Goal: Task Accomplishment & Management: Manage account settings

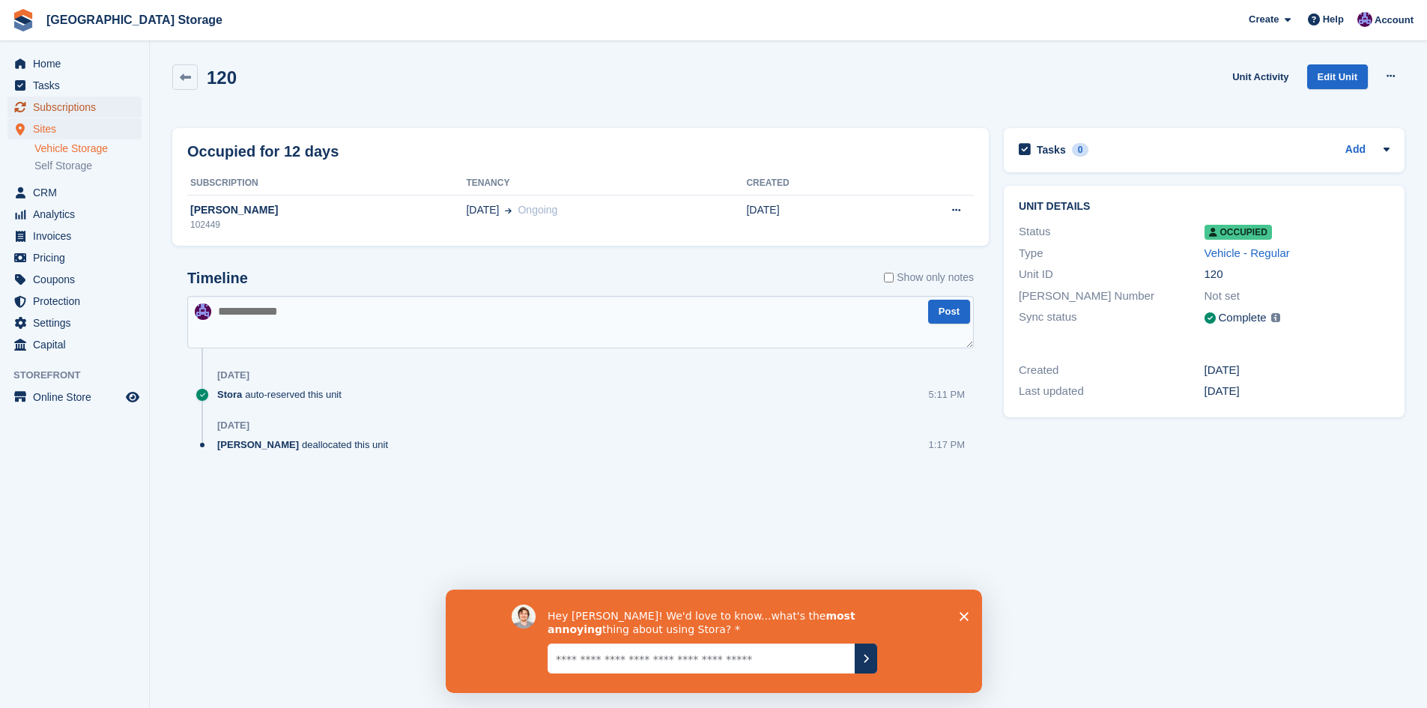
click at [67, 108] on span "Subscriptions" at bounding box center [78, 107] width 90 height 21
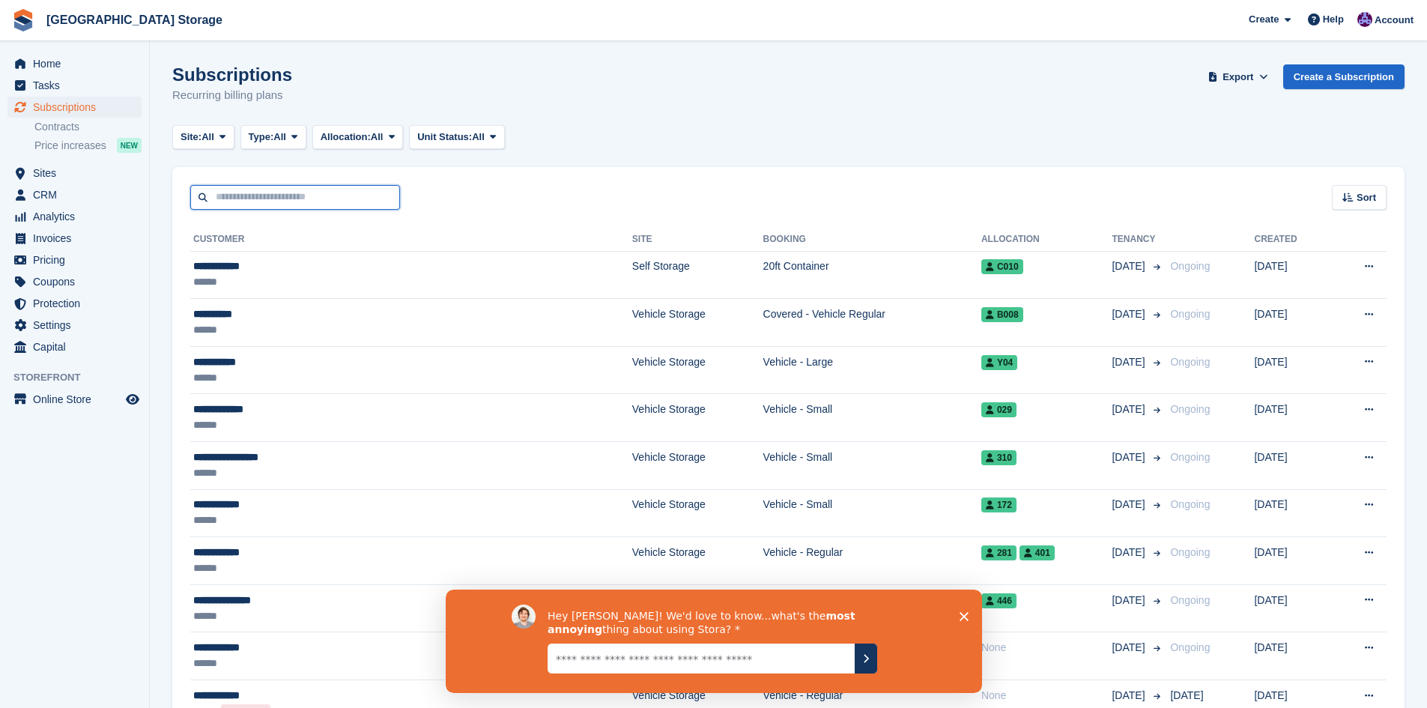
click at [315, 201] on input "text" at bounding box center [295, 197] width 210 height 25
type input "***"
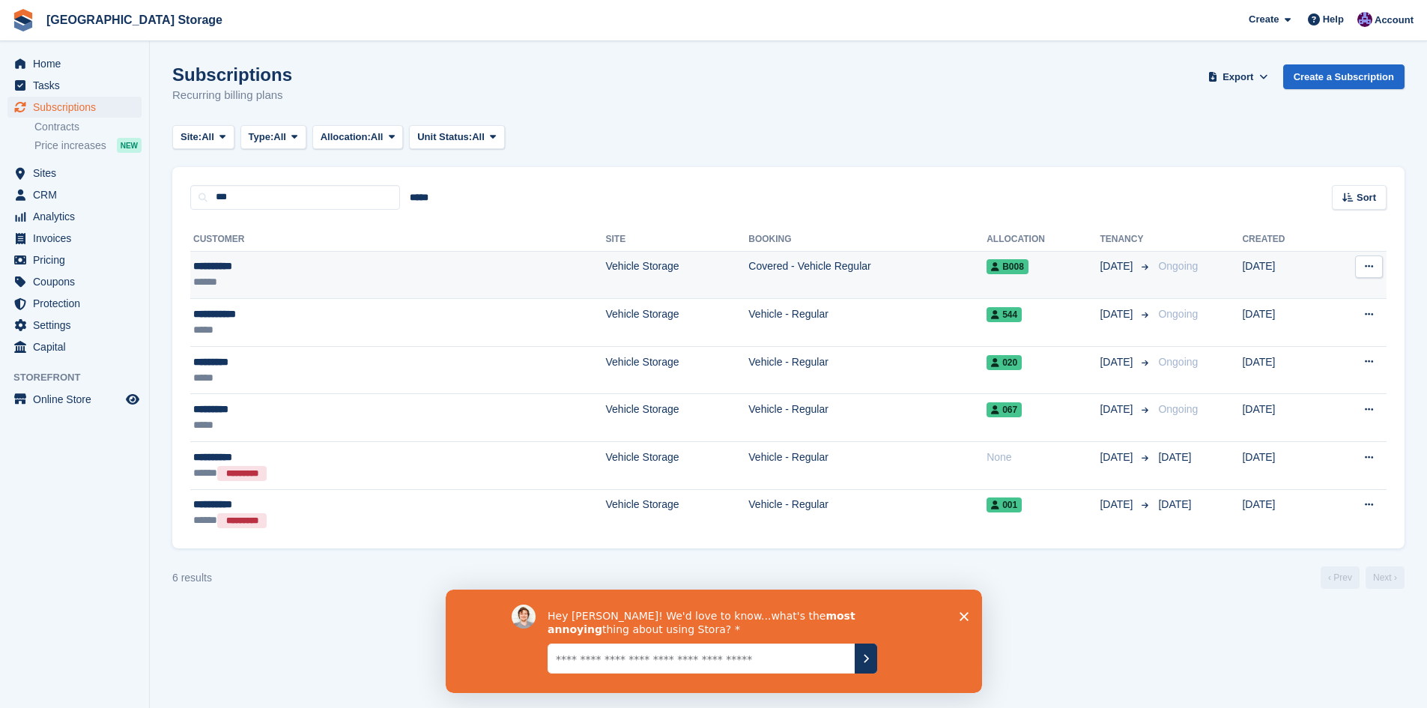
click at [347, 261] on div "**********" at bounding box center [298, 266] width 211 height 16
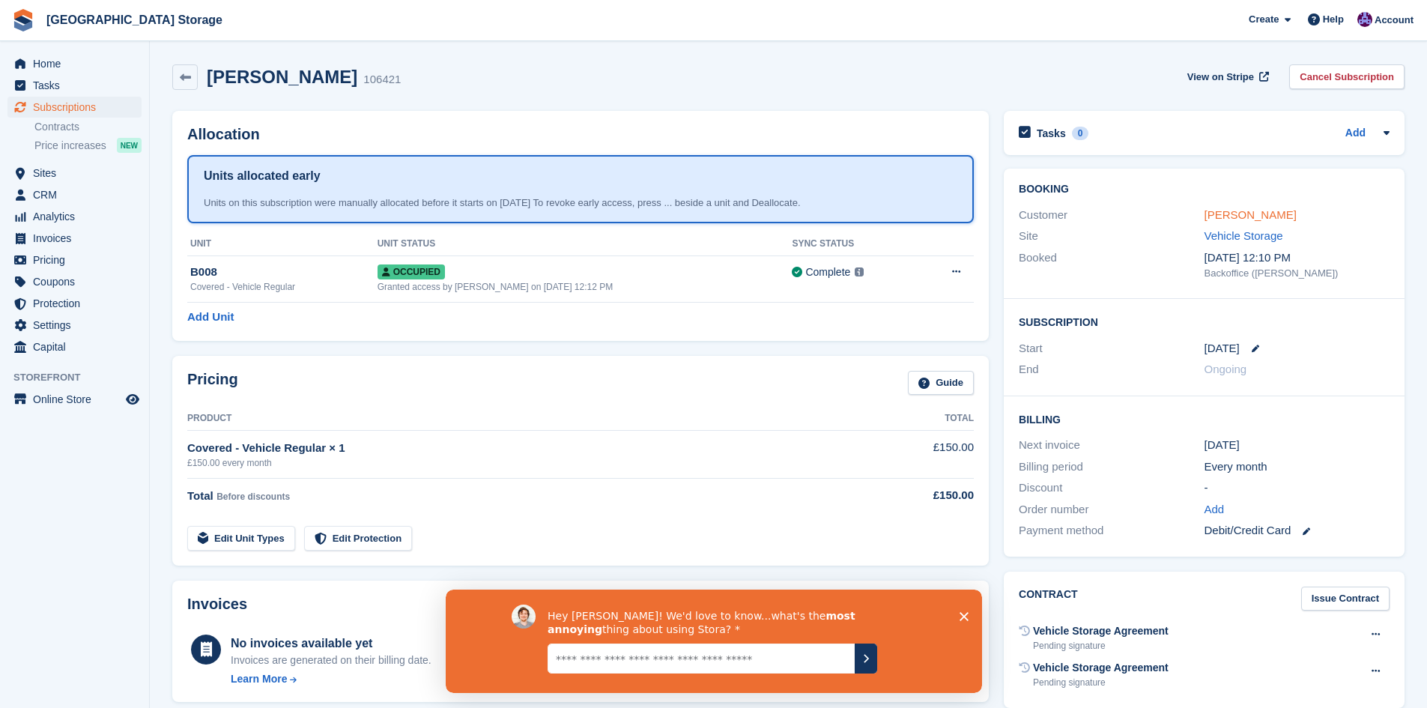
click at [1240, 220] on link "Tim Aldous" at bounding box center [1251, 214] width 92 height 13
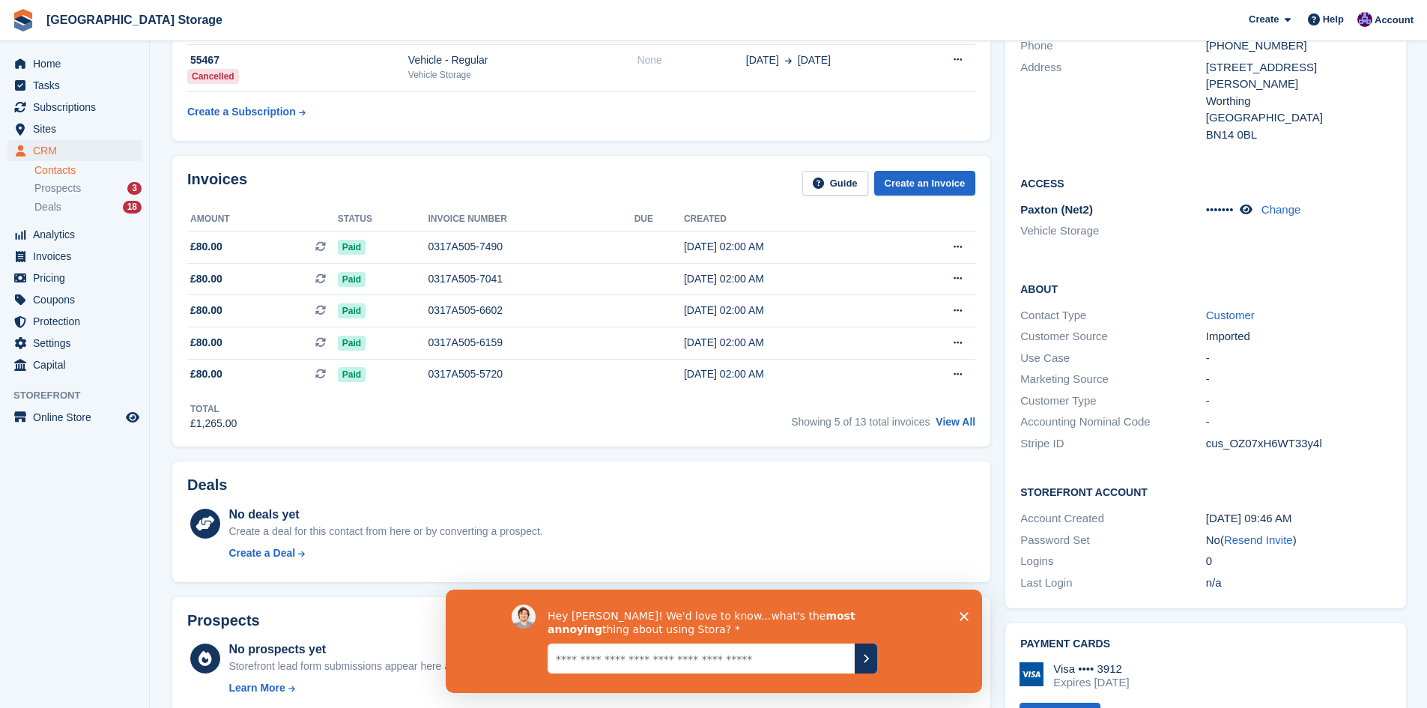
scroll to position [225, 0]
click at [1275, 533] on link "Resend Invite" at bounding box center [1258, 539] width 69 height 13
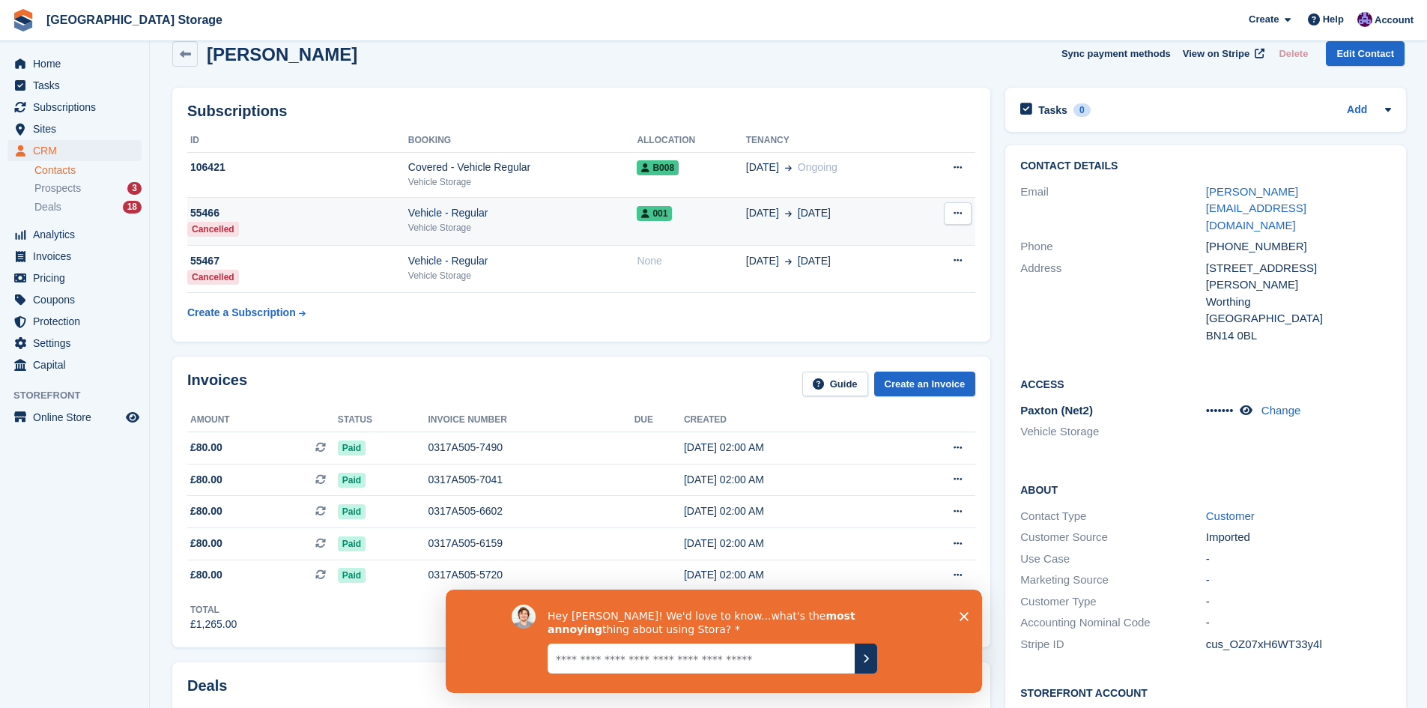
scroll to position [0, 0]
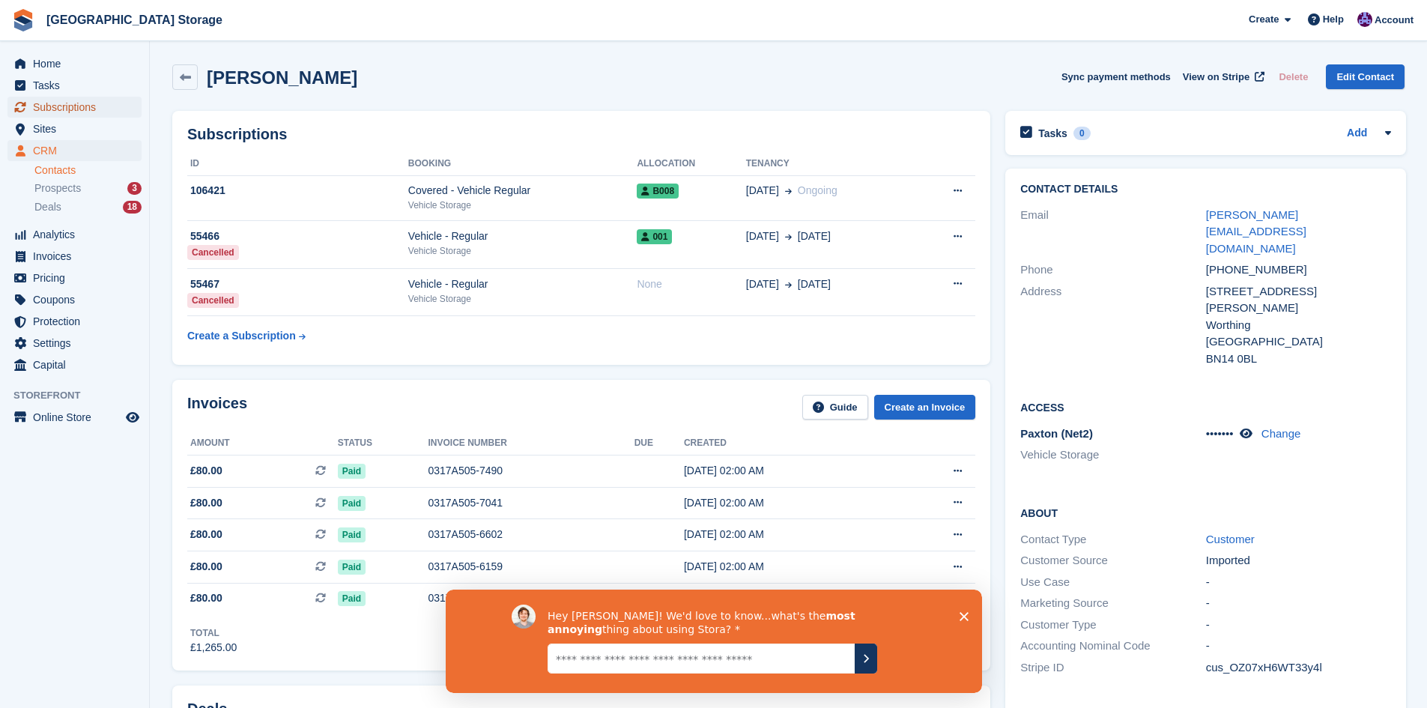
click at [73, 104] on span "Subscriptions" at bounding box center [78, 107] width 90 height 21
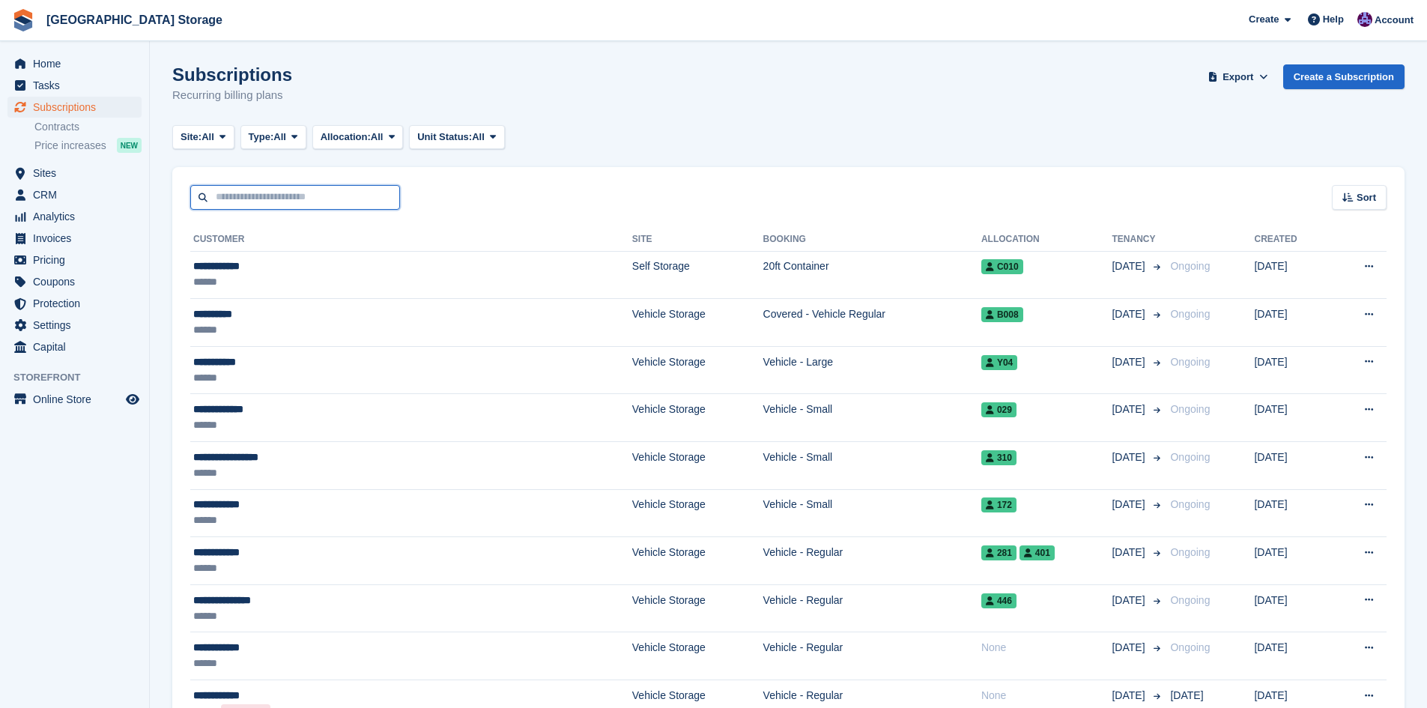
click at [330, 195] on input "text" at bounding box center [295, 197] width 210 height 25
click at [64, 64] on span "Home" at bounding box center [78, 63] width 90 height 21
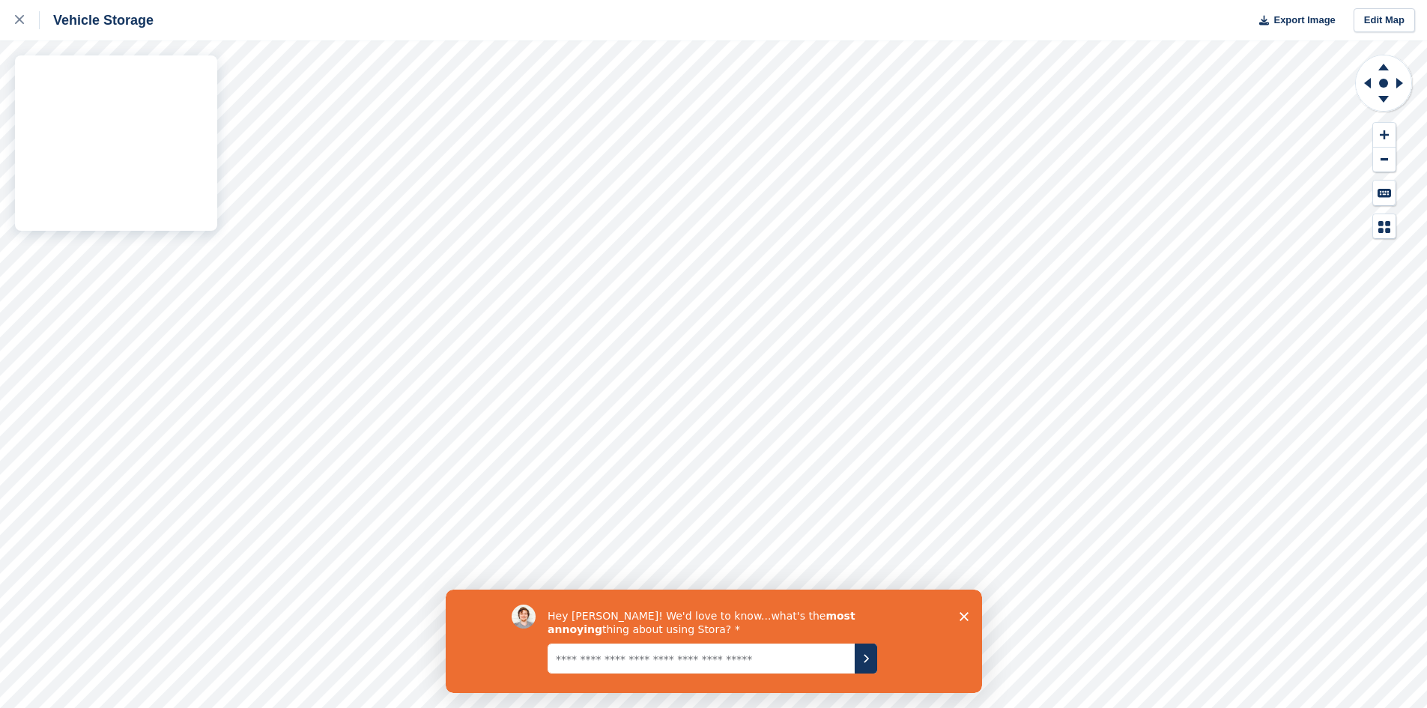
click at [973, 707] on html "Vehicle Storage Export Image Edit Map" at bounding box center [713, 354] width 1427 height 708
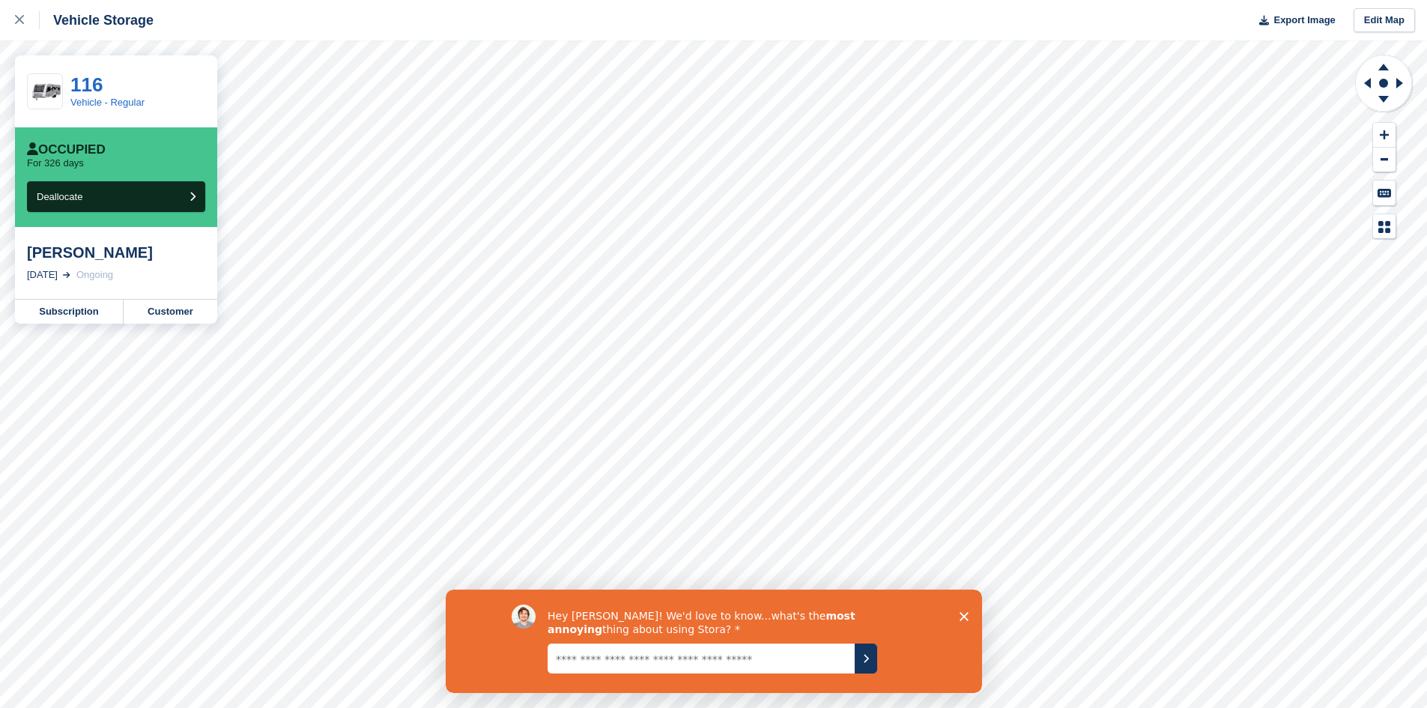
click at [982, 707] on html "Vehicle Storage Export Image Edit Map 116 Vehicle - Regular Occupied For 326 da…" at bounding box center [713, 354] width 1427 height 708
click at [138, 319] on link "Customer" at bounding box center [171, 312] width 94 height 24
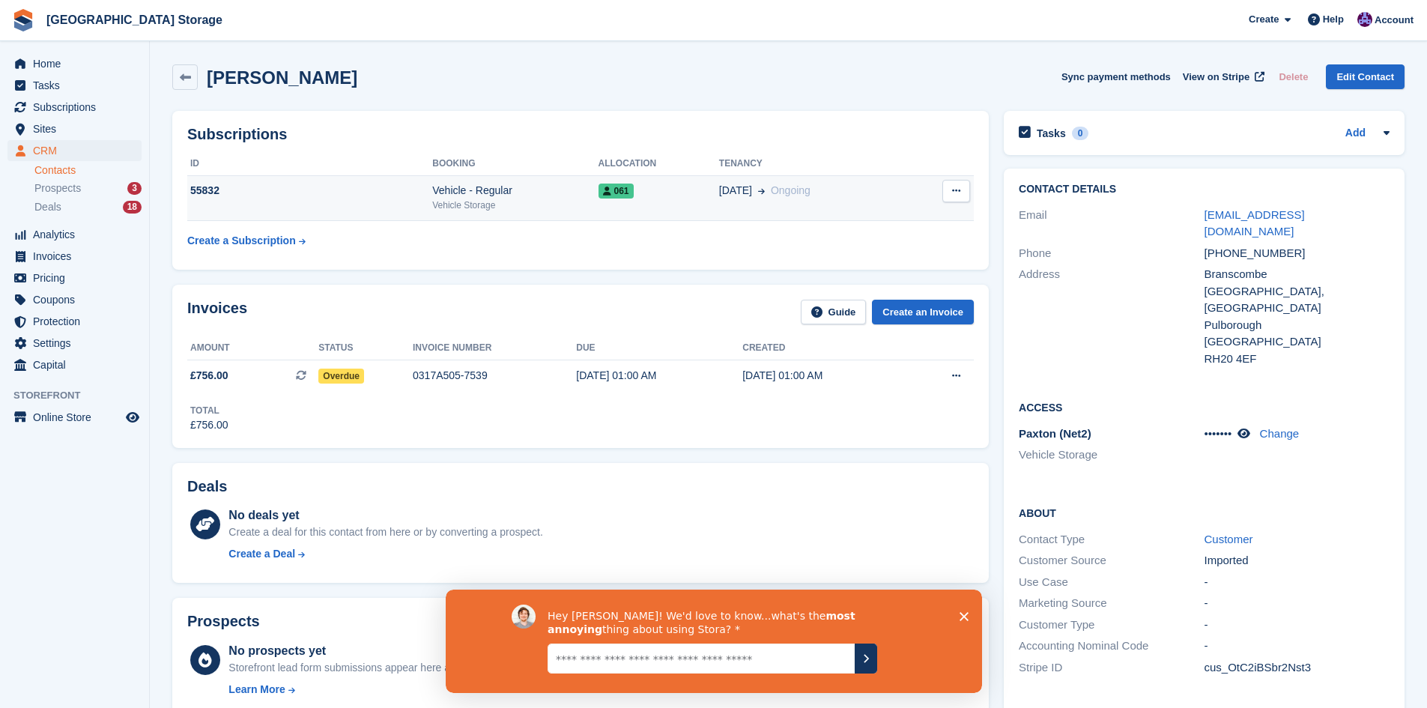
click at [323, 198] on div "55832" at bounding box center [309, 191] width 245 height 16
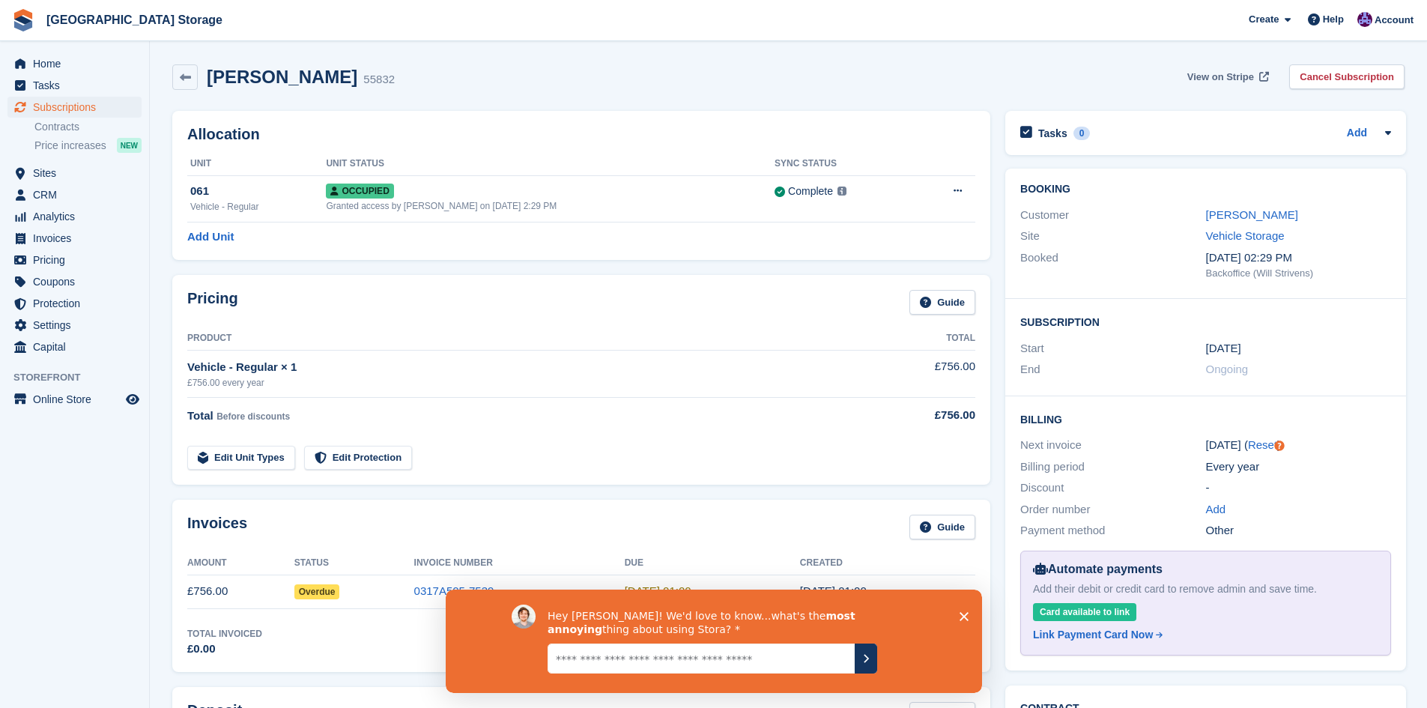
click at [1223, 76] on span "View on Stripe" at bounding box center [1220, 77] width 67 height 15
click at [593, 586] on td "0317A505-7539" at bounding box center [519, 592] width 211 height 34
click at [961, 626] on div "Hey [PERSON_NAME]! We'd love to know...what's the most annoying thing about usi…" at bounding box center [713, 640] width 536 height 103
click at [965, 620] on div "Hey [PERSON_NAME]! We'd love to know...what's the most annoying thing about usi…" at bounding box center [713, 640] width 536 height 103
click at [957, 605] on div "Hey Hollie! We'd love to know...what's the most annoying thing about using Stor…" at bounding box center [713, 640] width 536 height 103
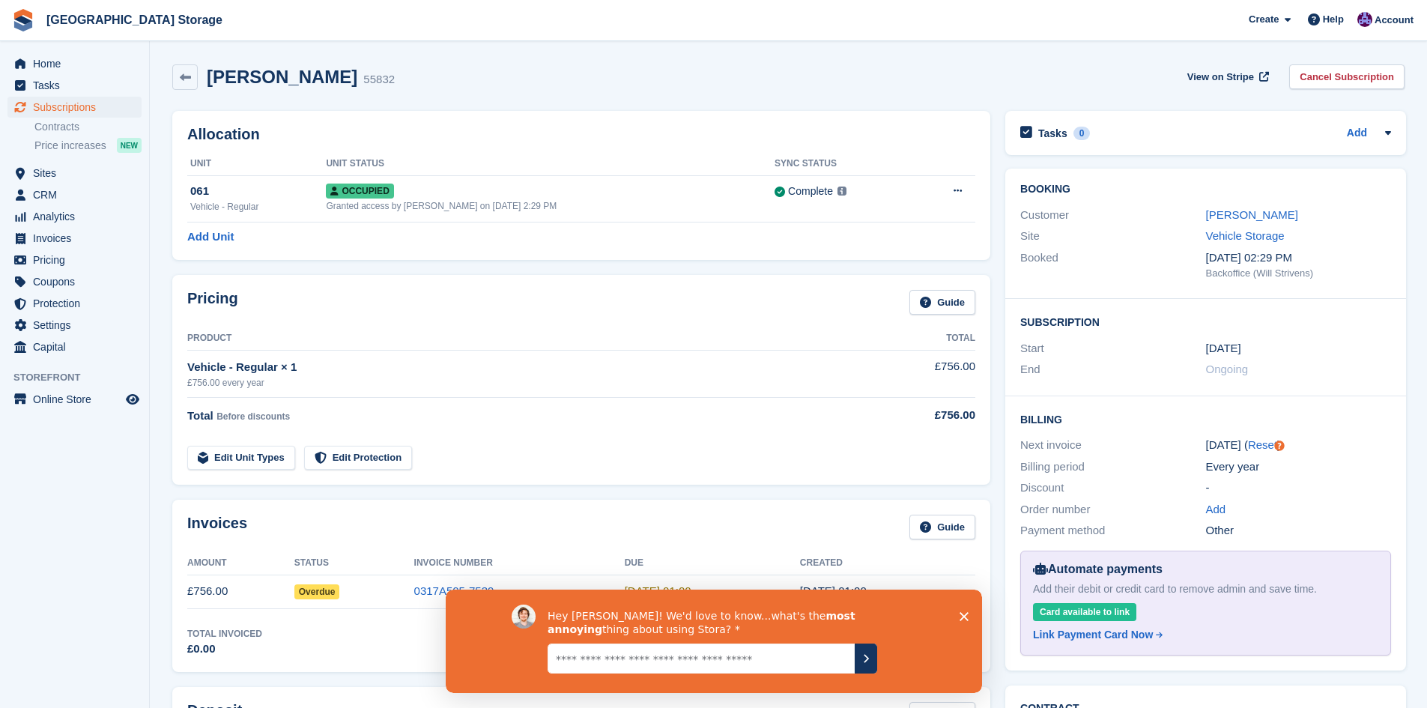
click at [963, 611] on icon "Close survey" at bounding box center [963, 615] width 9 height 9
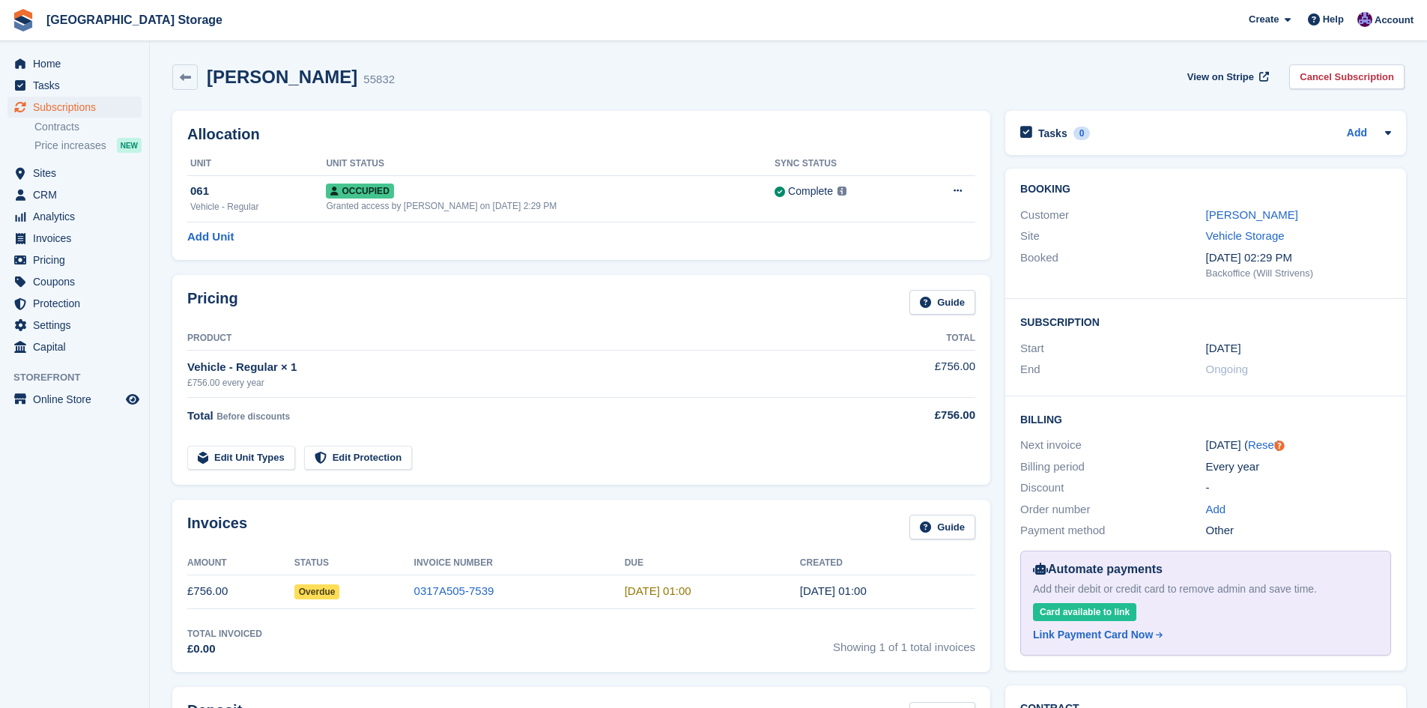
click at [596, 579] on td "0317A505-7539" at bounding box center [519, 592] width 211 height 34
click at [455, 595] on link "0317A505-7539" at bounding box center [454, 590] width 80 height 13
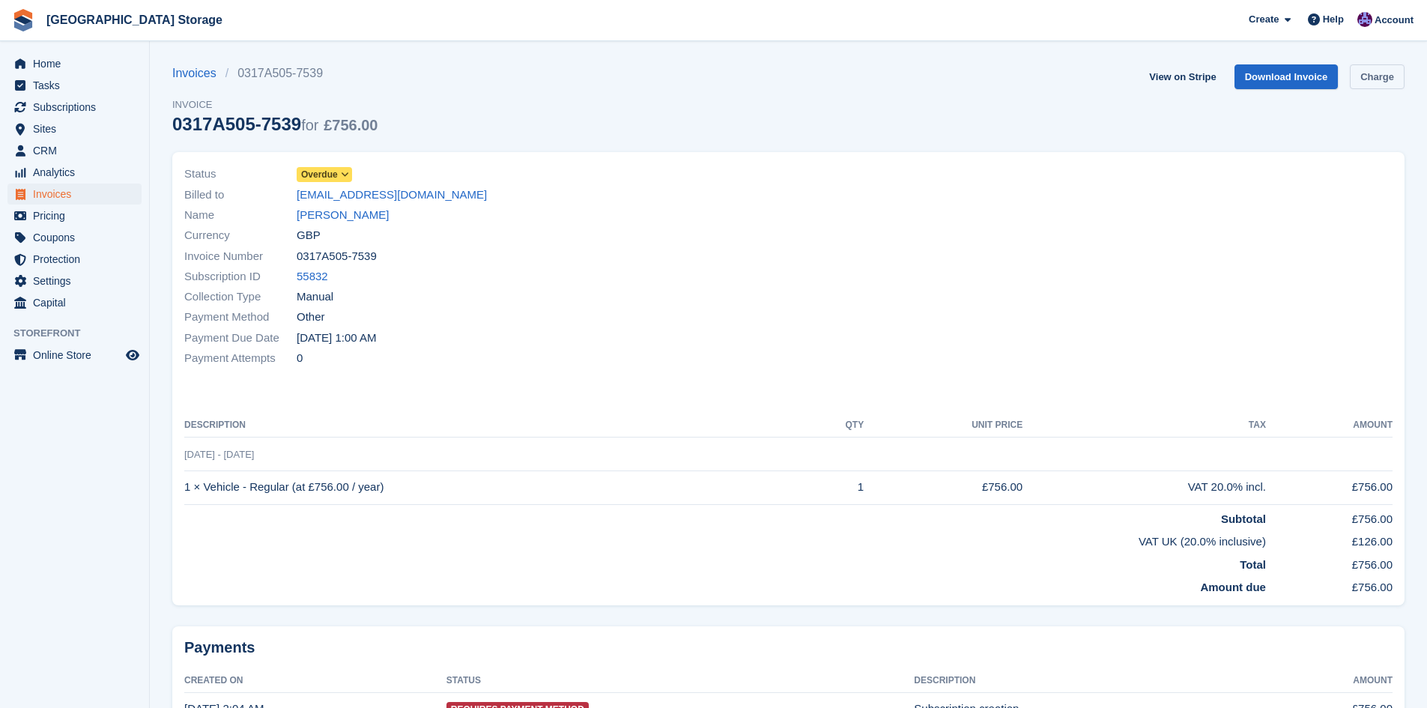
click at [1384, 83] on link "Charge" at bounding box center [1377, 76] width 55 height 25
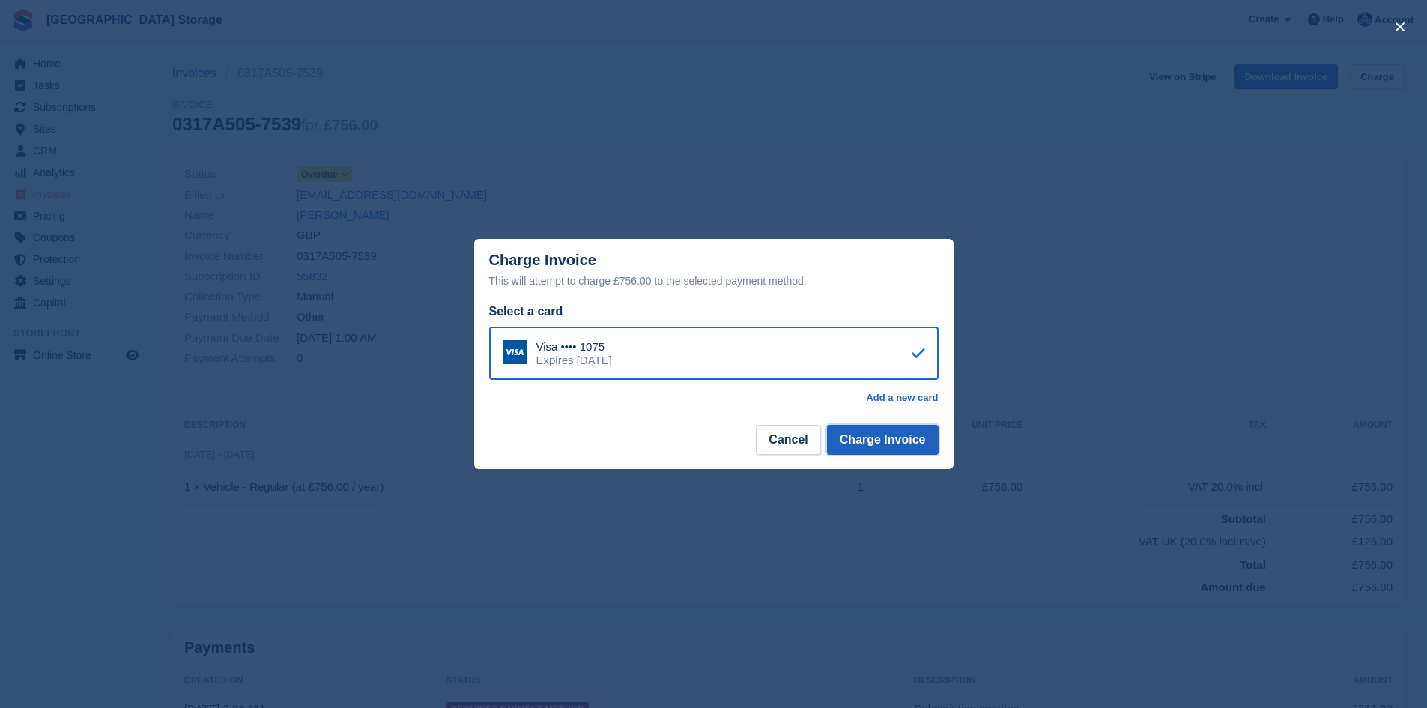
click at [899, 446] on button "Charge Invoice" at bounding box center [883, 440] width 112 height 30
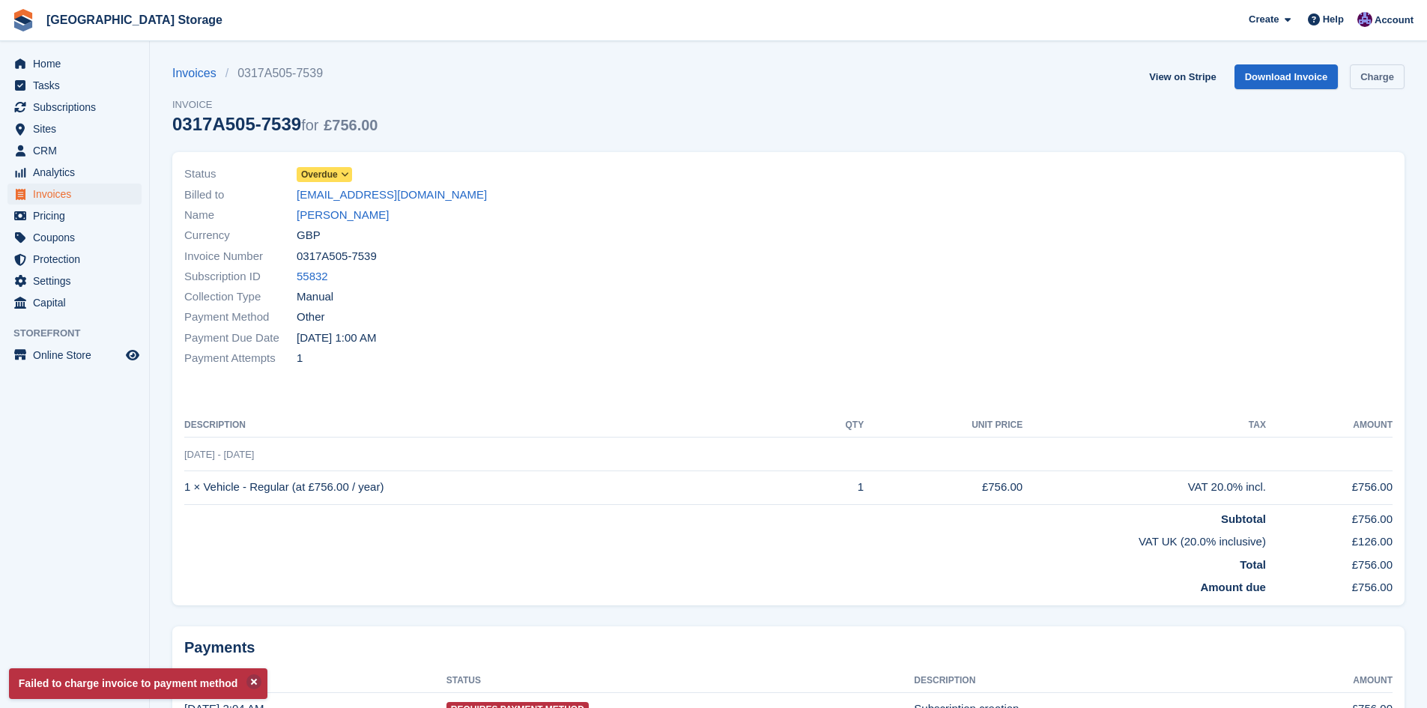
click at [1391, 79] on link "Charge" at bounding box center [1377, 76] width 55 height 25
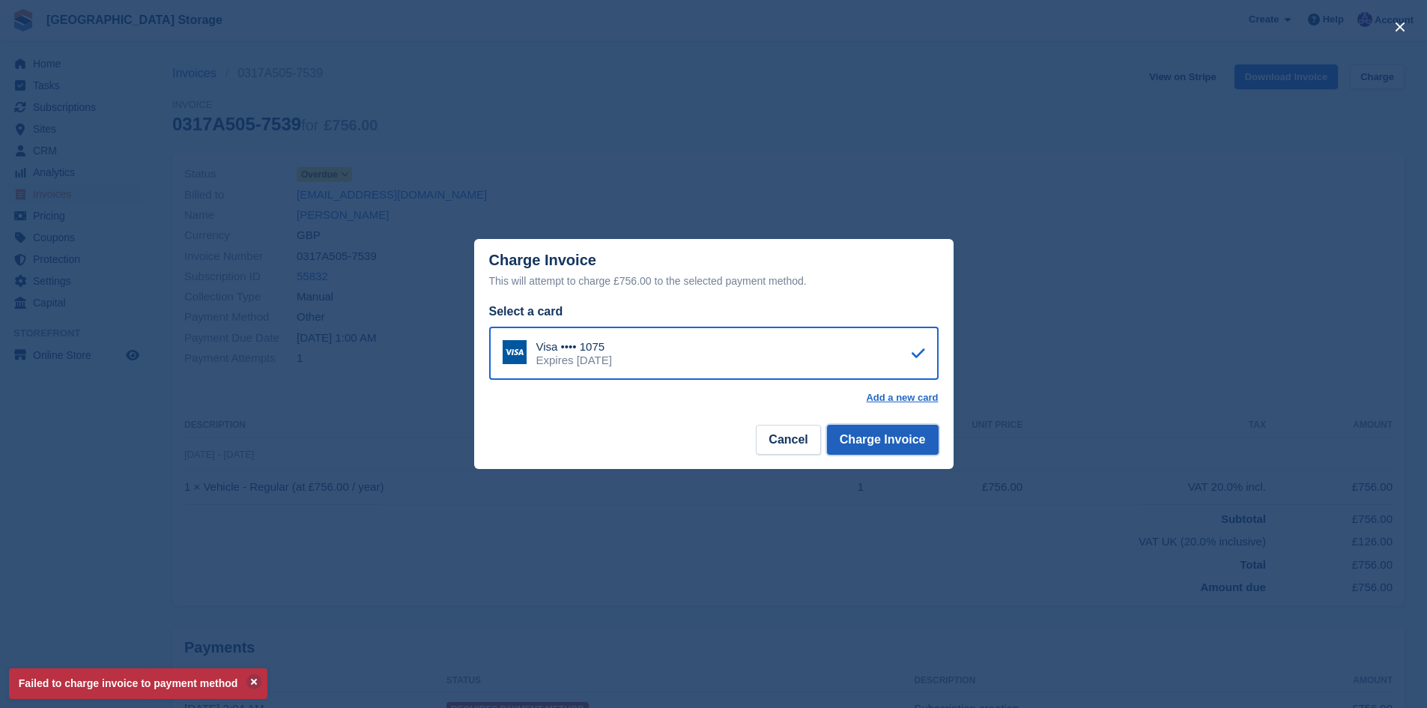
click at [911, 444] on button "Charge Invoice" at bounding box center [883, 440] width 112 height 30
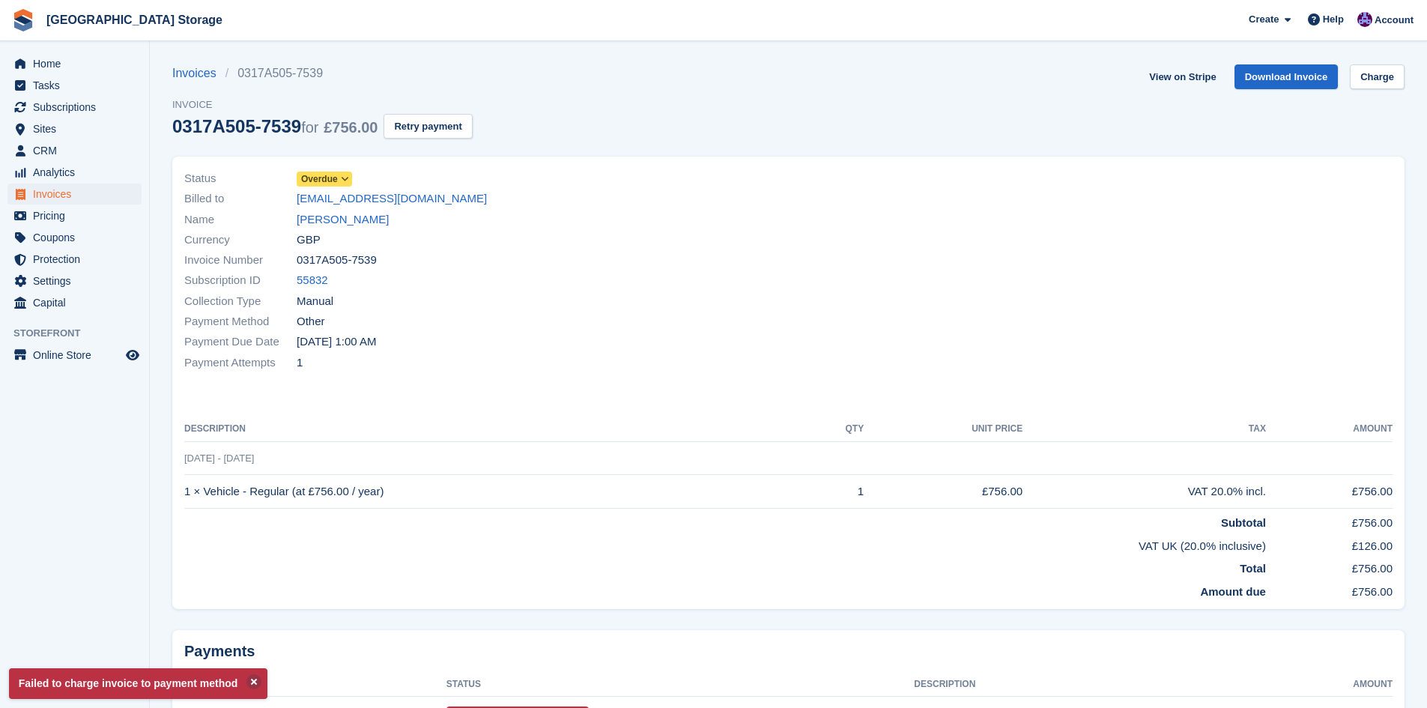
click at [344, 177] on icon at bounding box center [345, 179] width 8 height 9
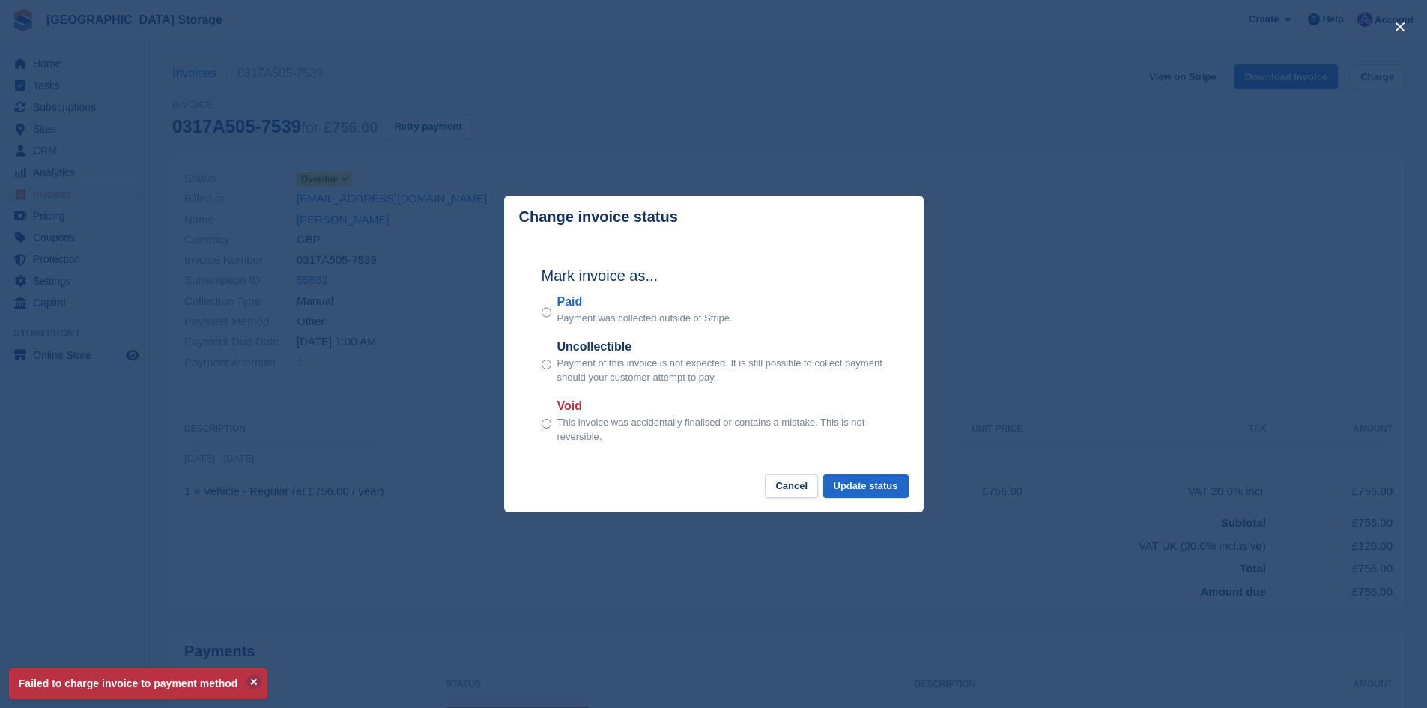
click at [843, 65] on div "close" at bounding box center [713, 354] width 1427 height 708
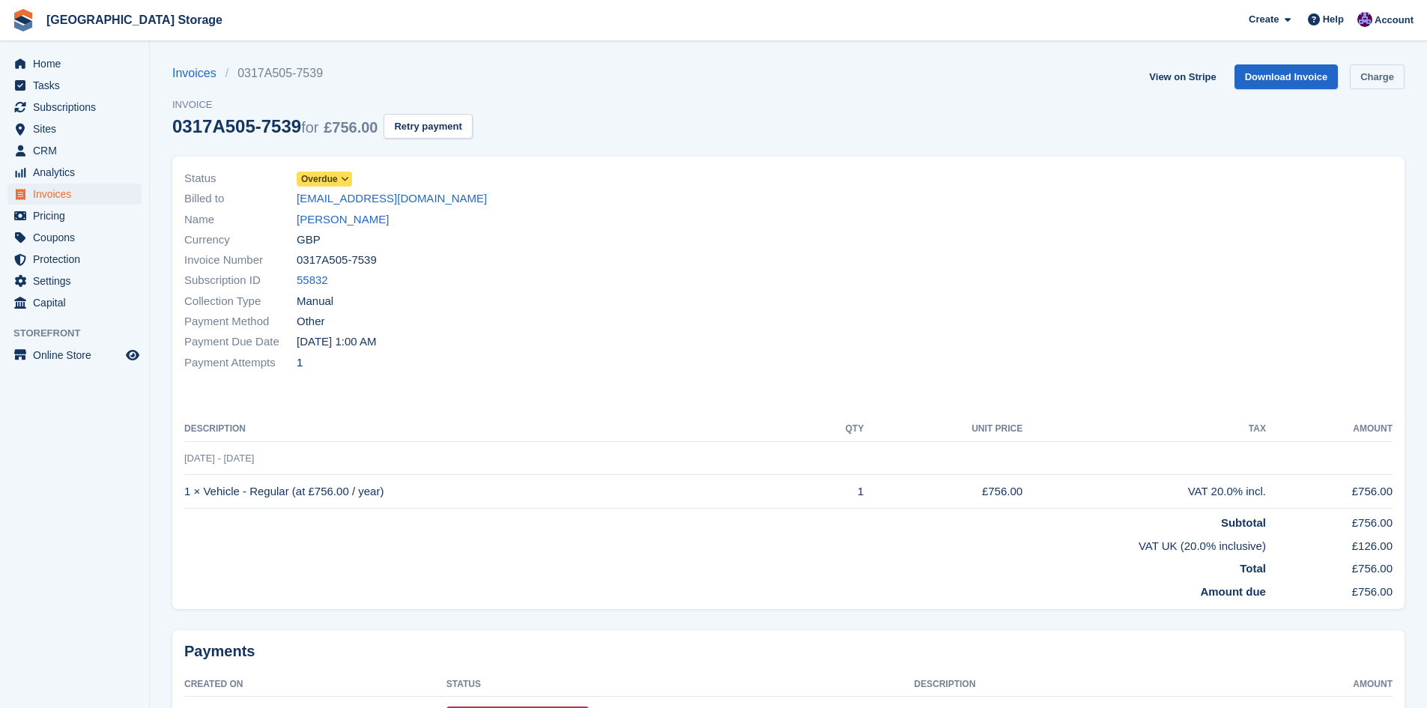
click at [1384, 85] on link "Charge" at bounding box center [1377, 76] width 55 height 25
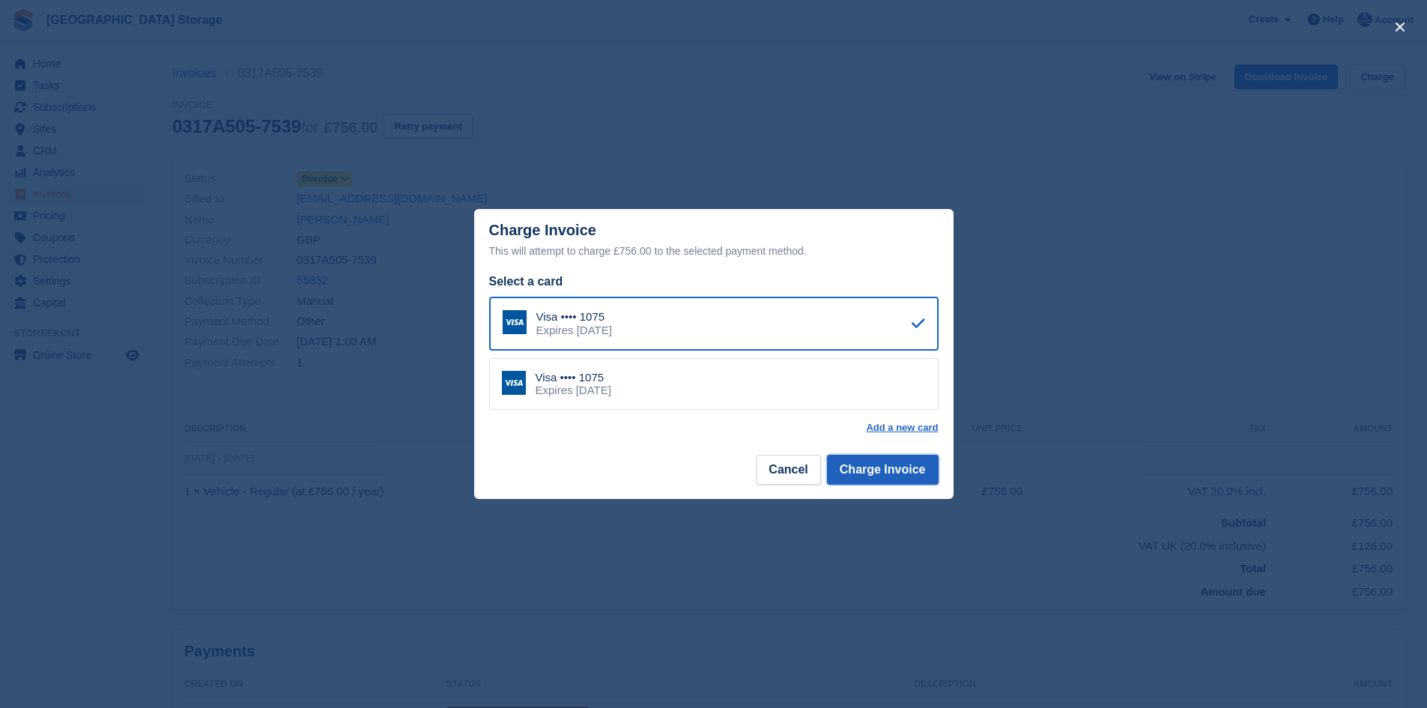
click at [913, 477] on button "Charge Invoice" at bounding box center [883, 470] width 112 height 30
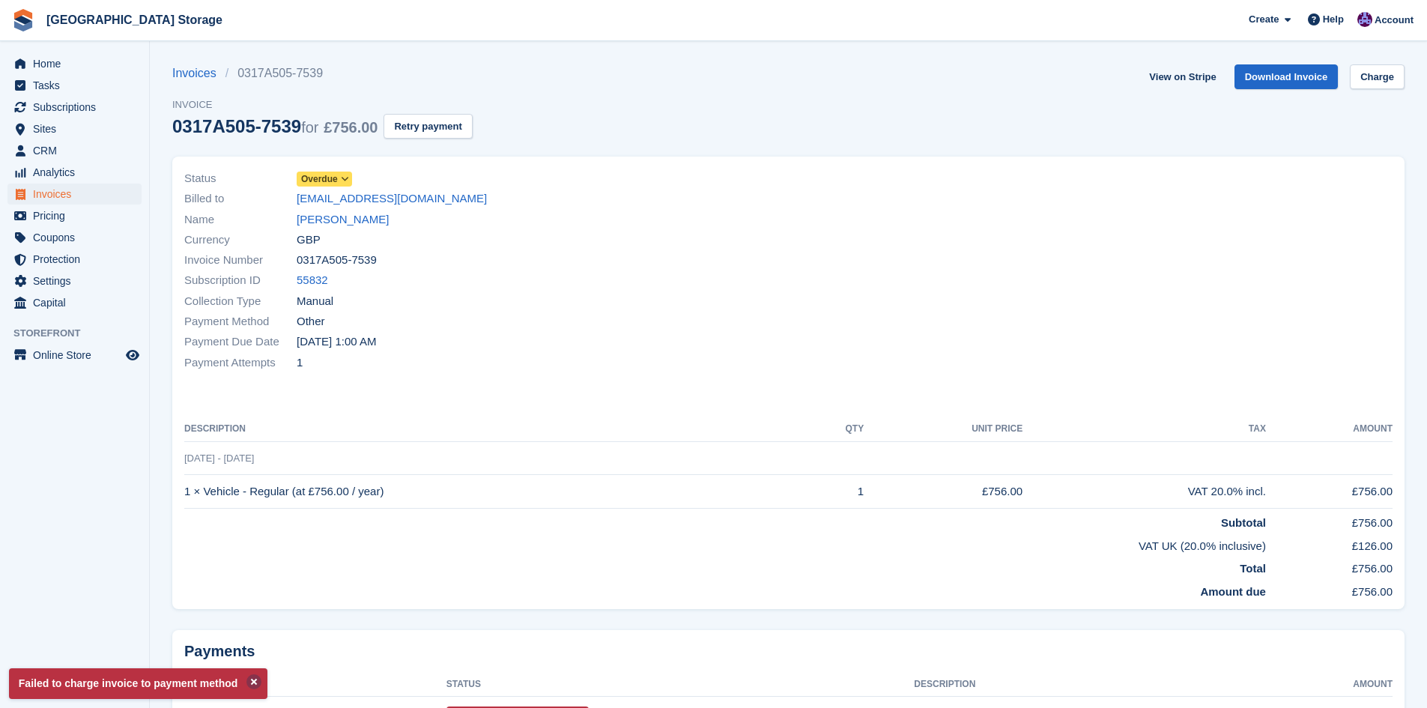
click at [255, 682] on button at bounding box center [253, 681] width 15 height 15
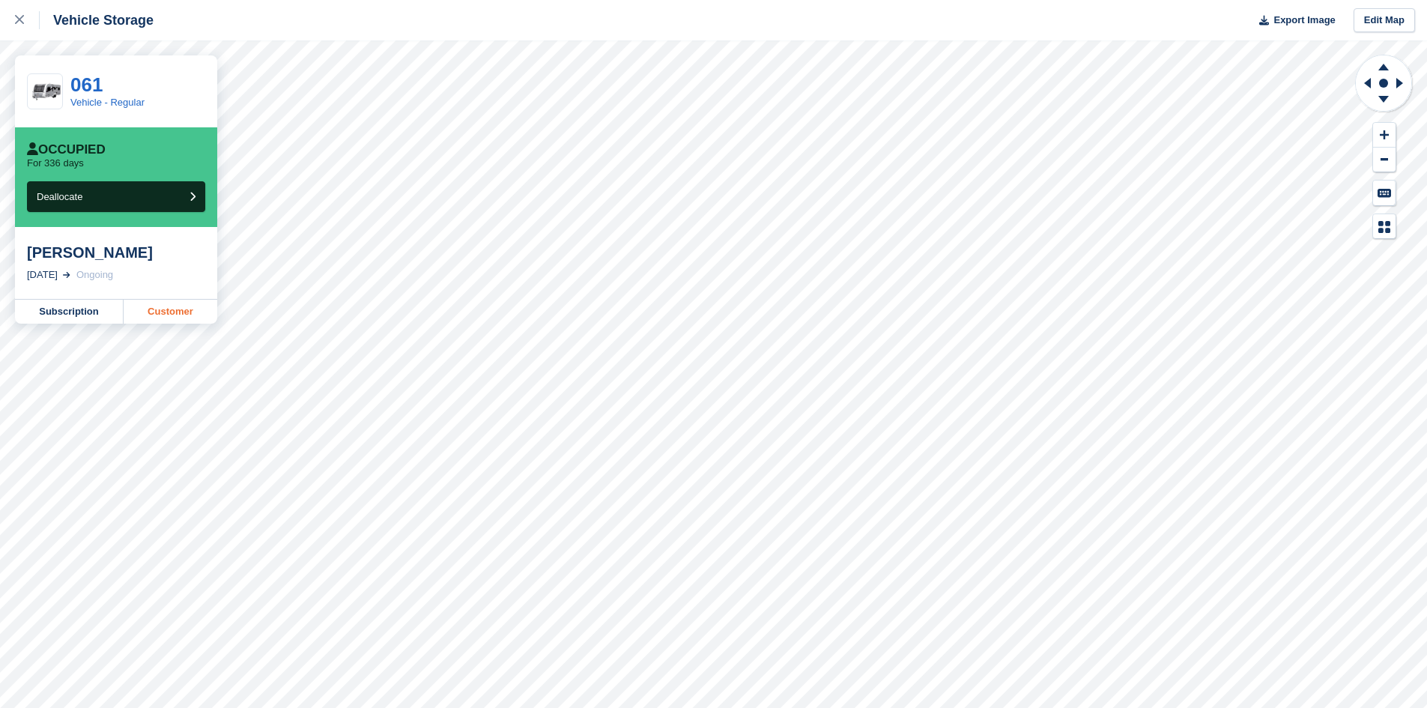
click at [139, 315] on link "Customer" at bounding box center [171, 312] width 94 height 24
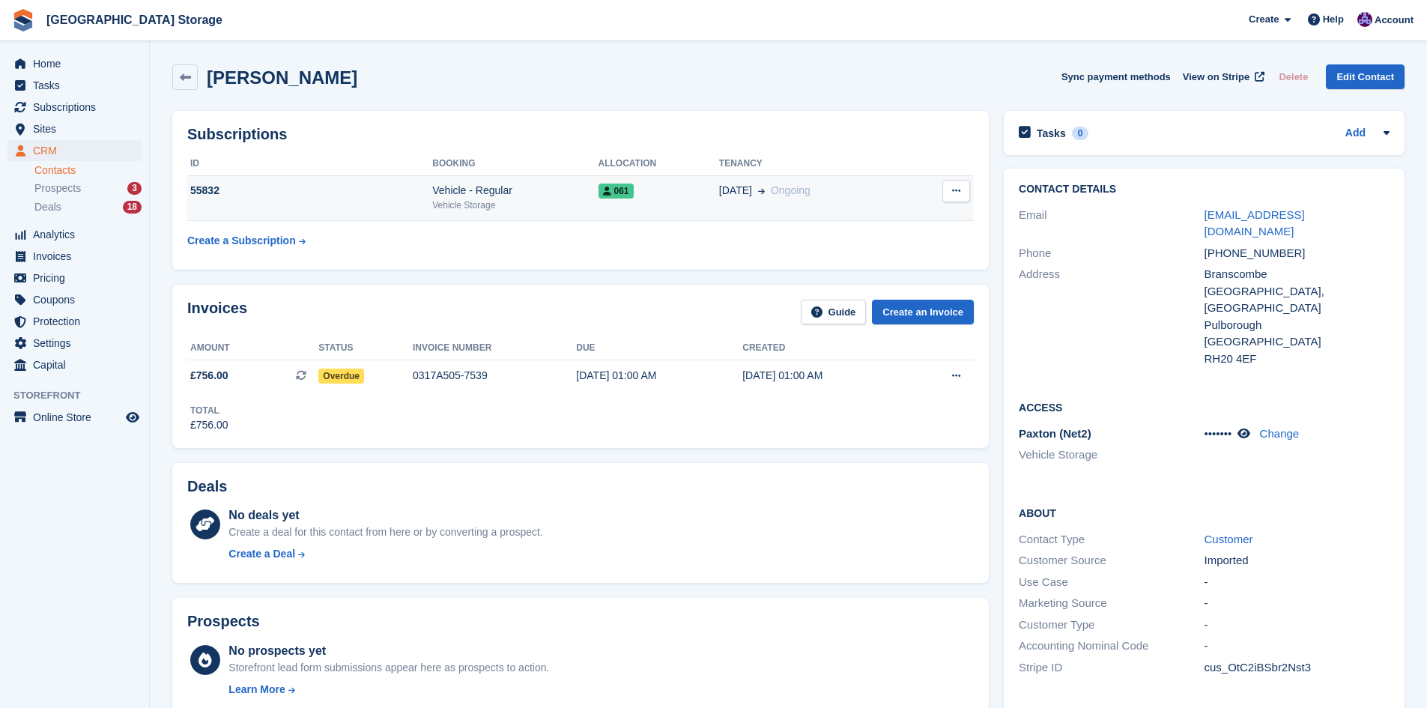
click at [551, 197] on div "Vehicle - Regular" at bounding box center [515, 191] width 166 height 16
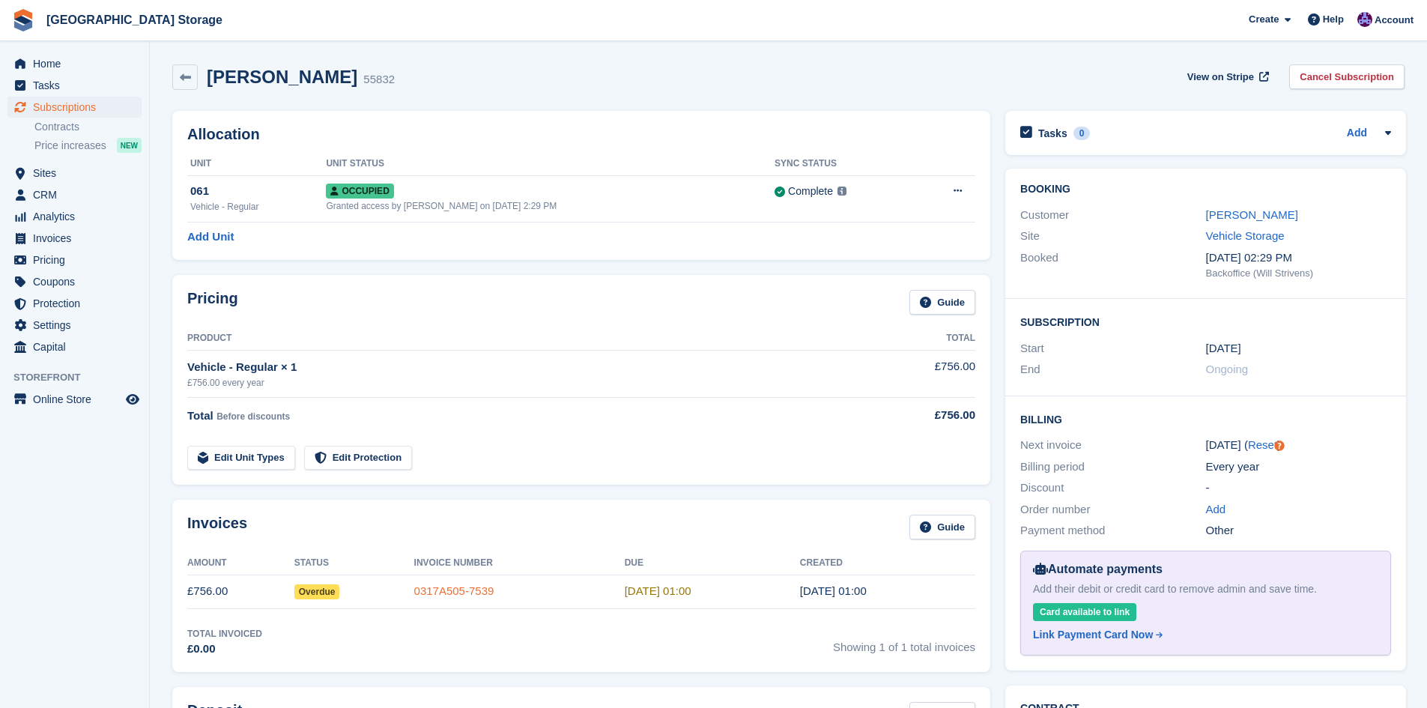
click at [485, 588] on link "0317A505-7539" at bounding box center [454, 590] width 80 height 13
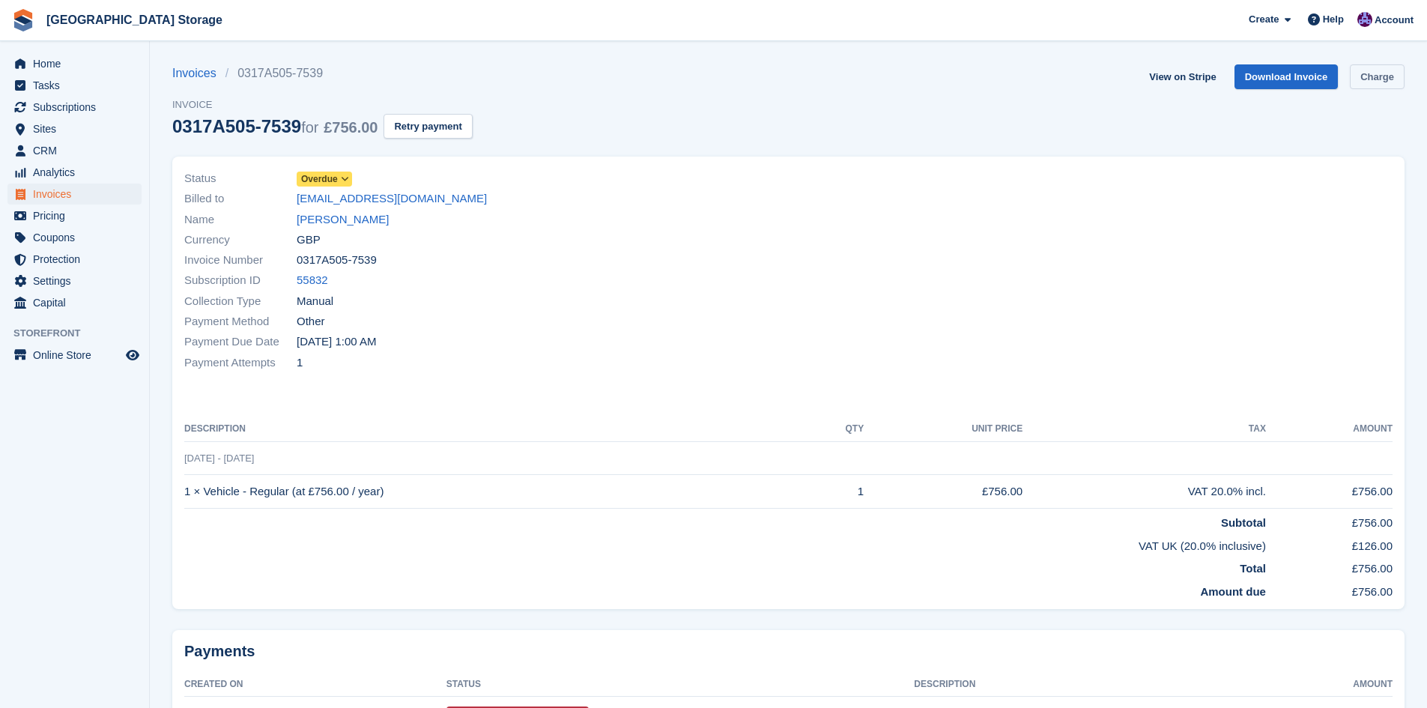
click at [1392, 82] on link "Charge" at bounding box center [1377, 76] width 55 height 25
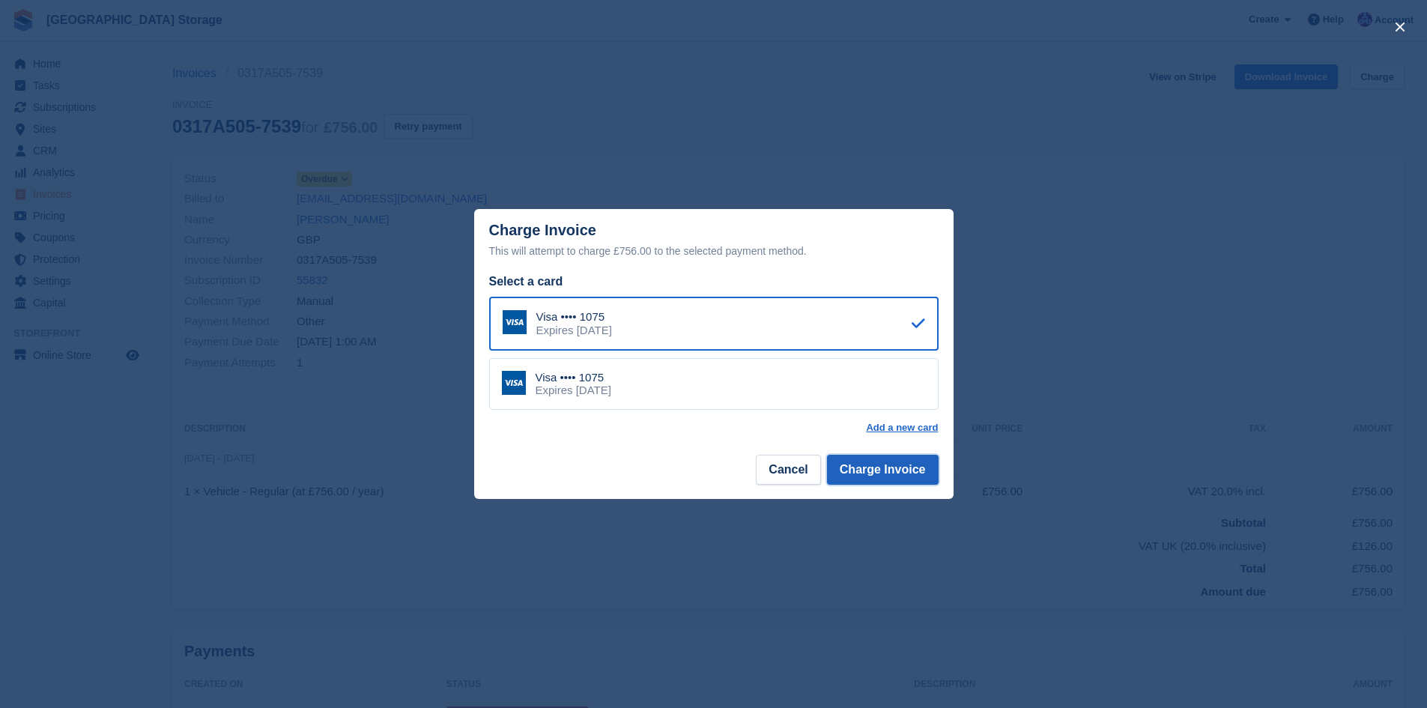
click at [889, 470] on button "Charge Invoice" at bounding box center [883, 470] width 112 height 30
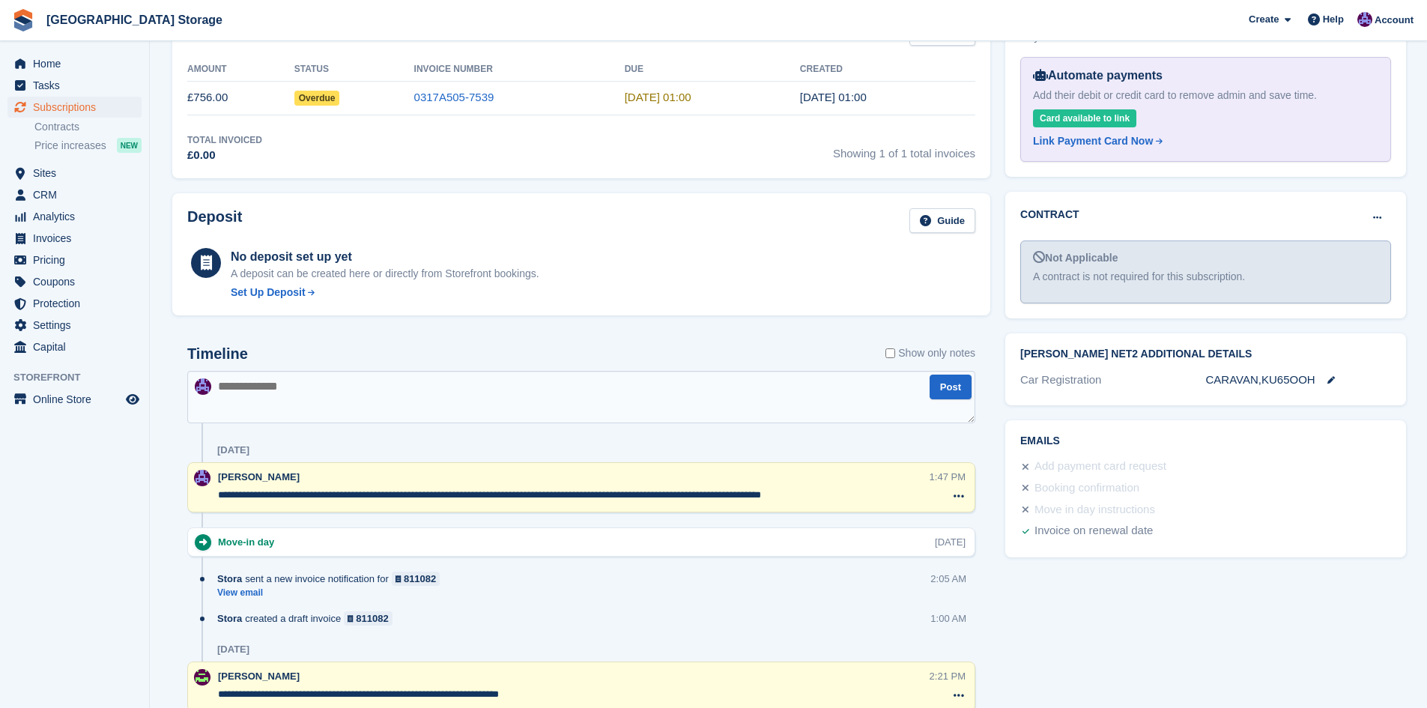
scroll to position [524, 0]
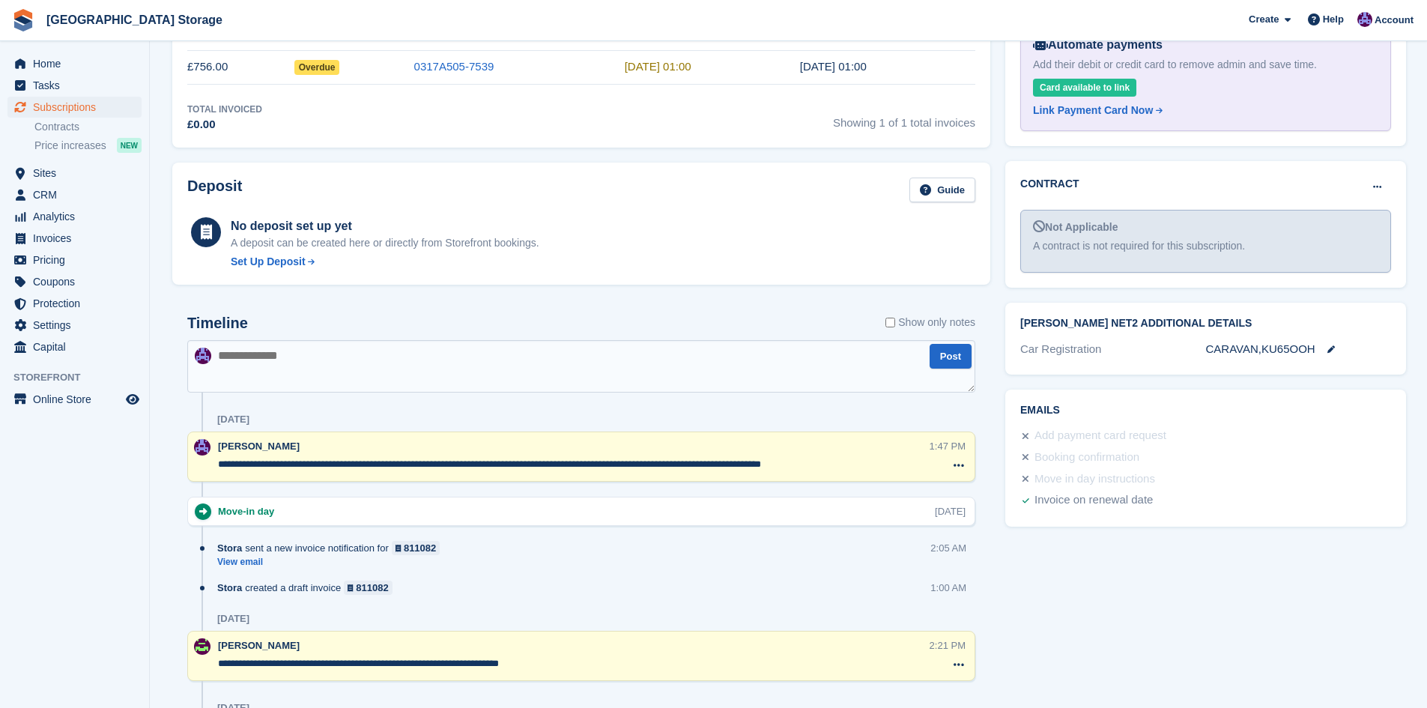
click at [417, 351] on textarea at bounding box center [581, 366] width 788 height 52
type textarea "**********"
click at [943, 358] on button "Post" at bounding box center [951, 356] width 42 height 25
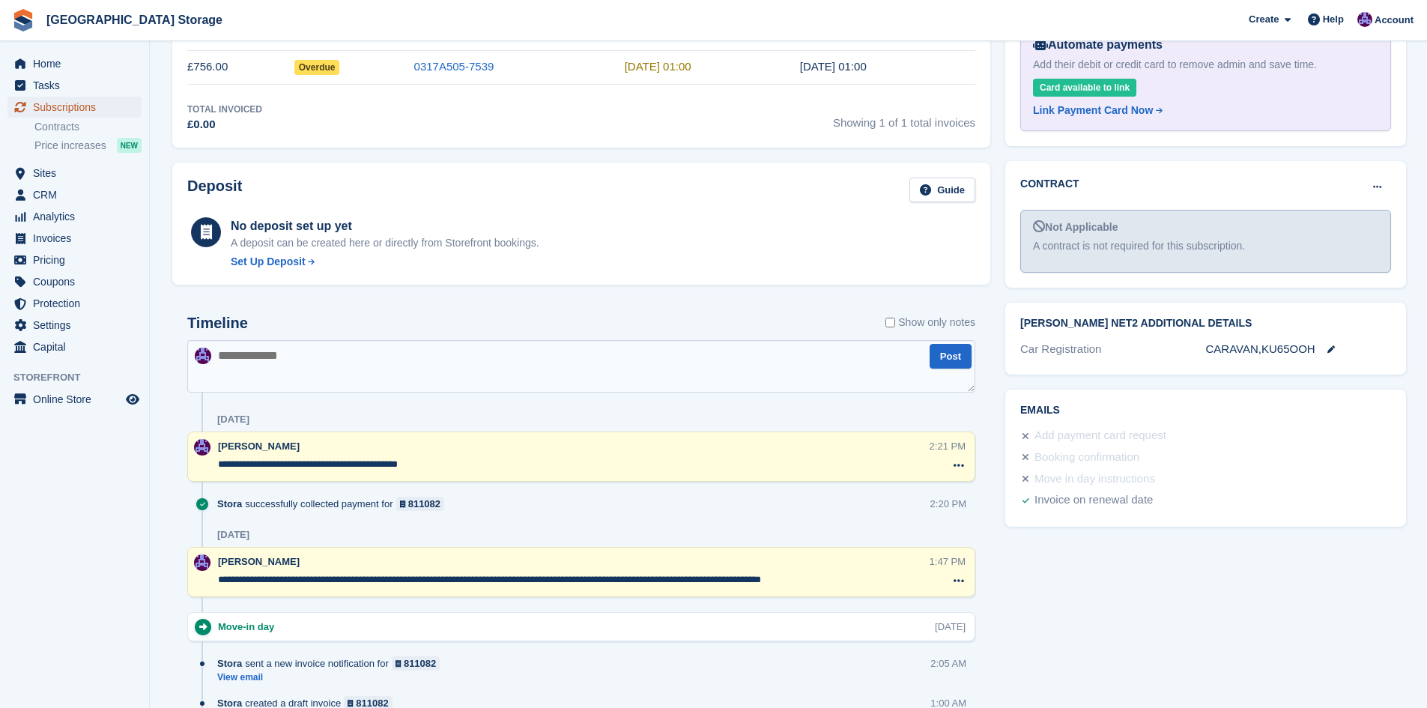
click at [77, 110] on span "Subscriptions" at bounding box center [78, 107] width 90 height 21
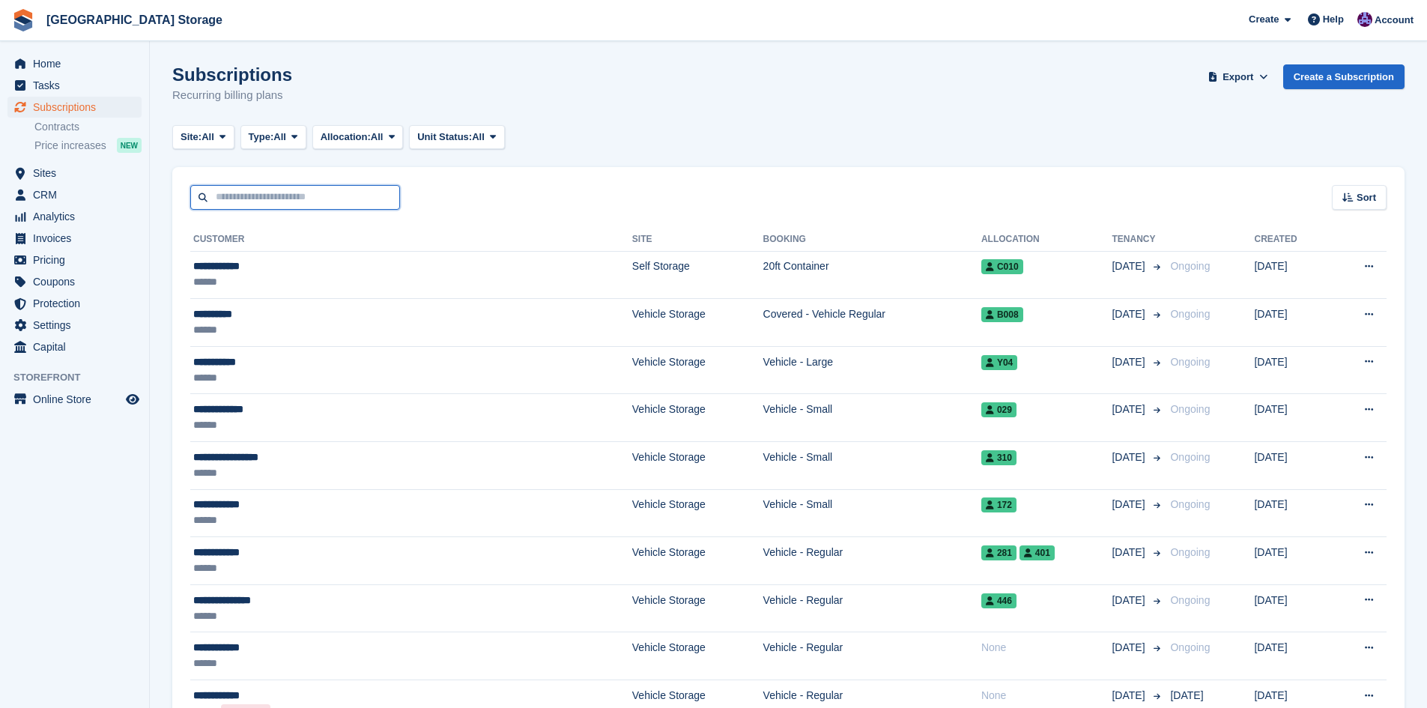
drag, startPoint x: 246, startPoint y: 191, endPoint x: 260, endPoint y: 190, distance: 13.6
click at [246, 191] on input "text" at bounding box center [295, 197] width 210 height 25
type input "******"
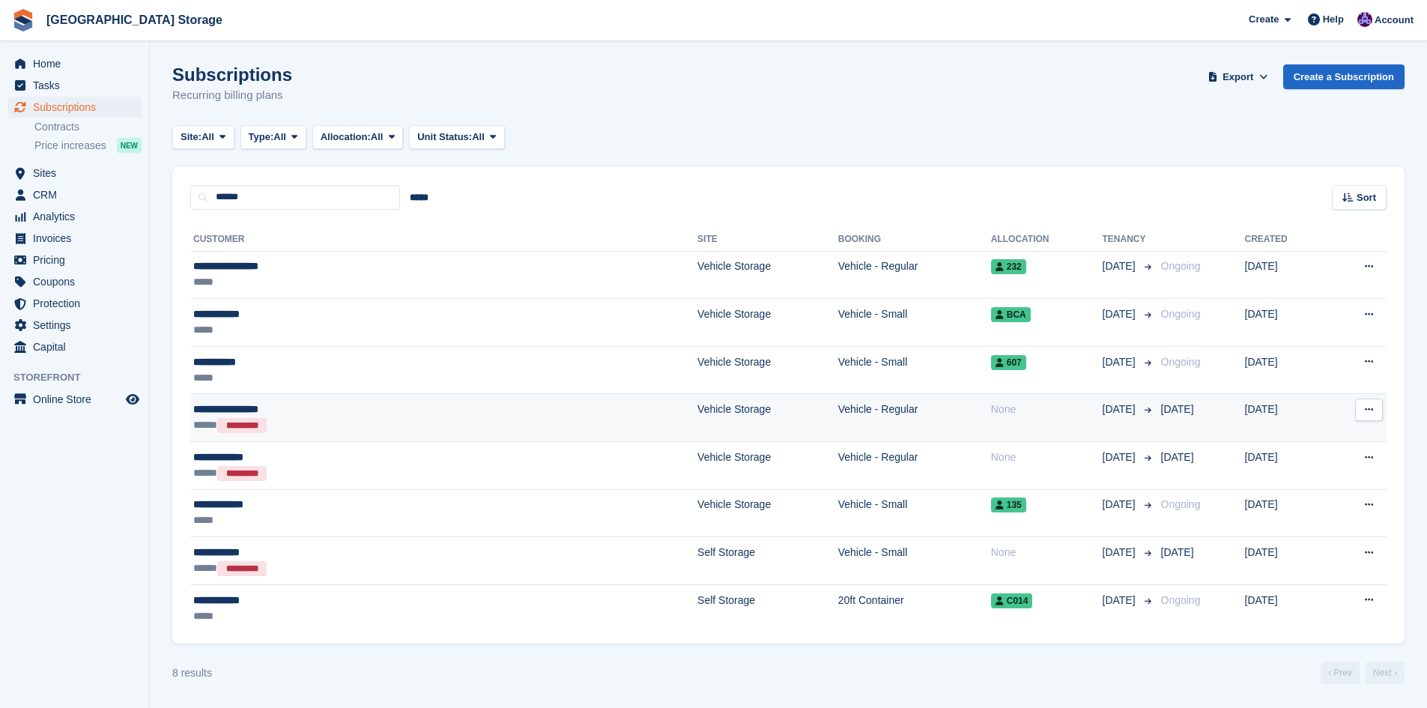
click at [335, 435] on td "**********" at bounding box center [443, 418] width 507 height 48
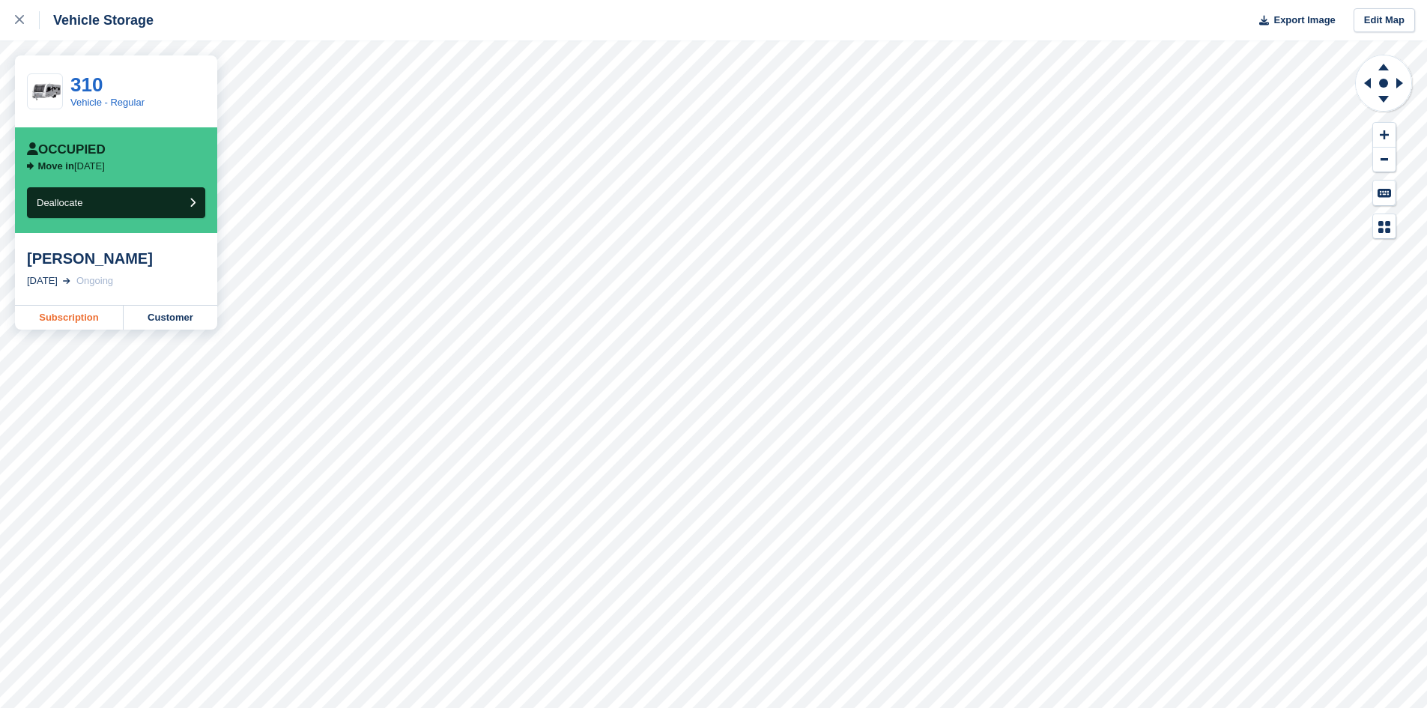
click at [111, 318] on link "Subscription" at bounding box center [69, 318] width 109 height 24
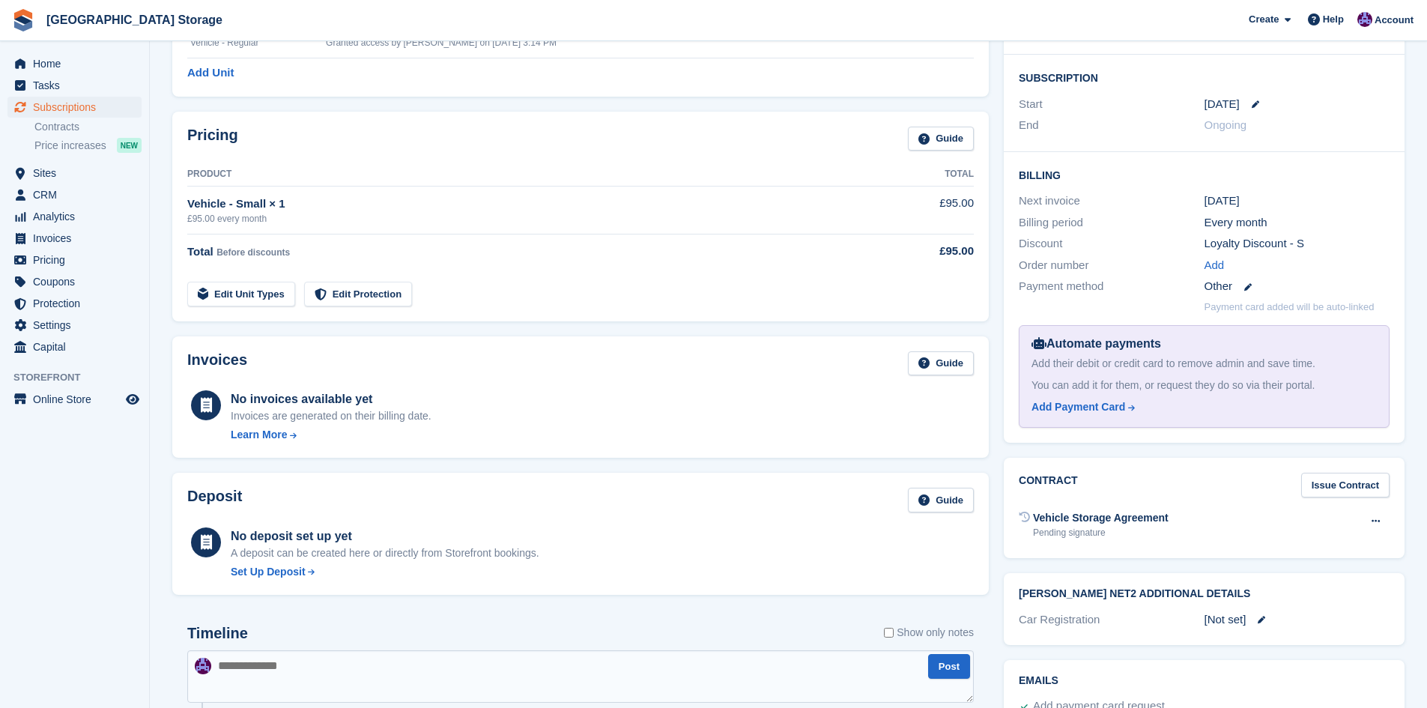
scroll to position [449, 0]
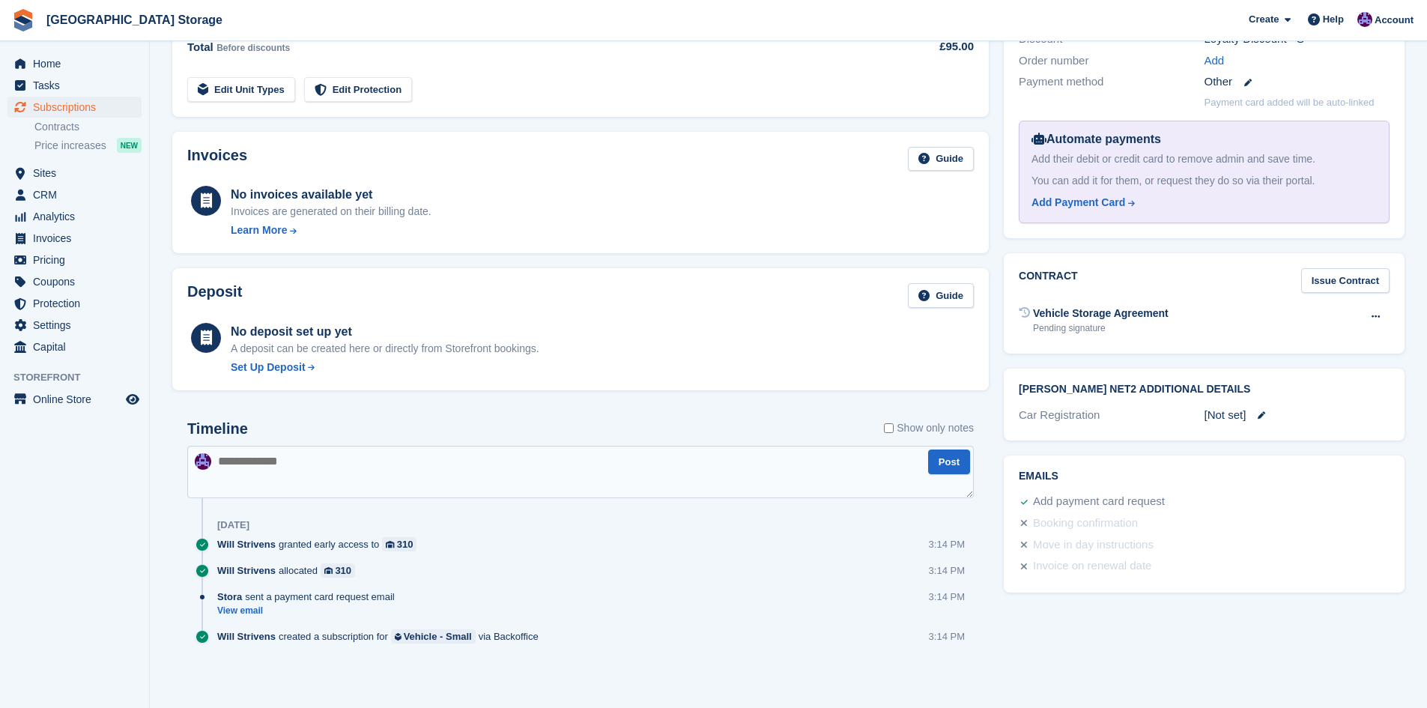
drag, startPoint x: 110, startPoint y: 654, endPoint x: 118, endPoint y: 654, distance: 8.2
click at [110, 654] on aside "Home Tasks Subscriptions Subscriptions Subscriptions Contracts Price increases …" at bounding box center [74, 357] width 149 height 633
click at [302, 461] on textarea at bounding box center [580, 472] width 787 height 52
paste textarea "**********"
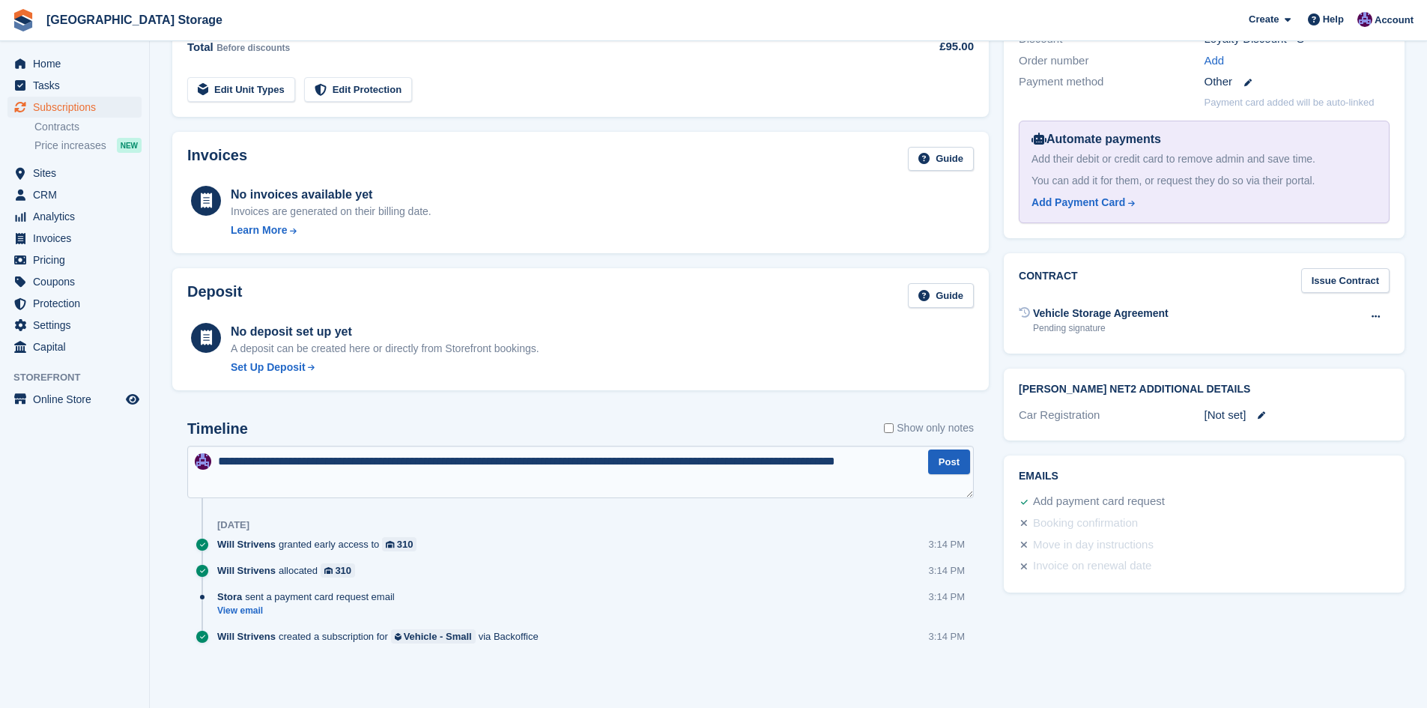
type textarea "**********"
click at [938, 464] on button "Post" at bounding box center [949, 461] width 42 height 25
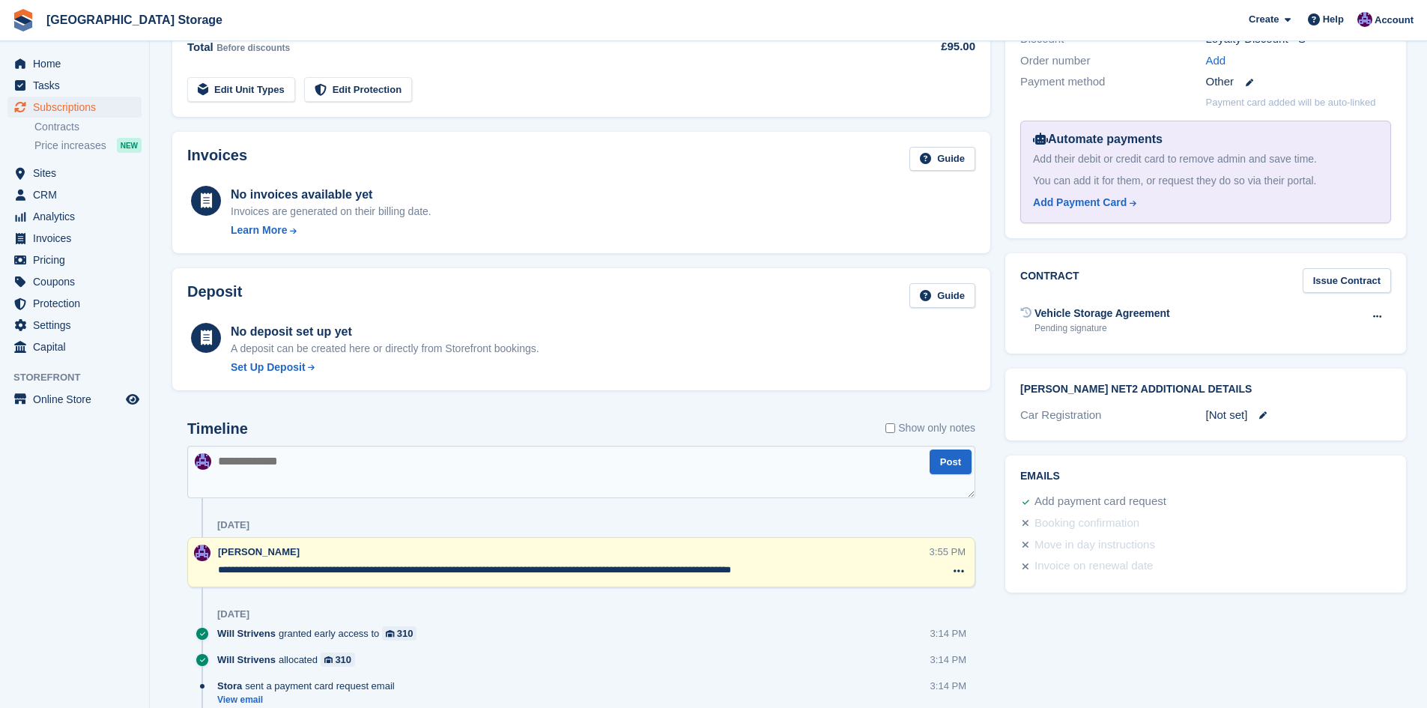
click at [394, 486] on textarea at bounding box center [581, 472] width 788 height 52
type textarea "*"
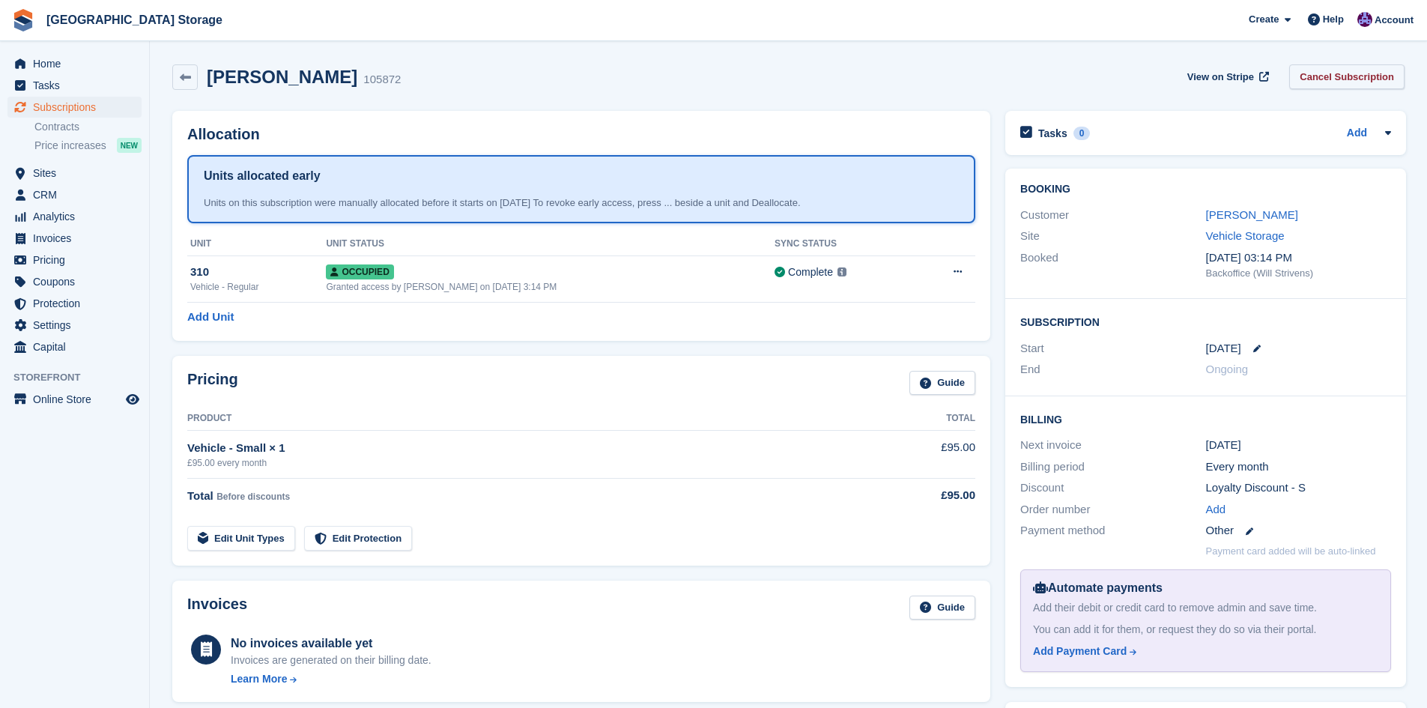
click at [1336, 77] on link "Cancel Subscription" at bounding box center [1346, 76] width 115 height 25
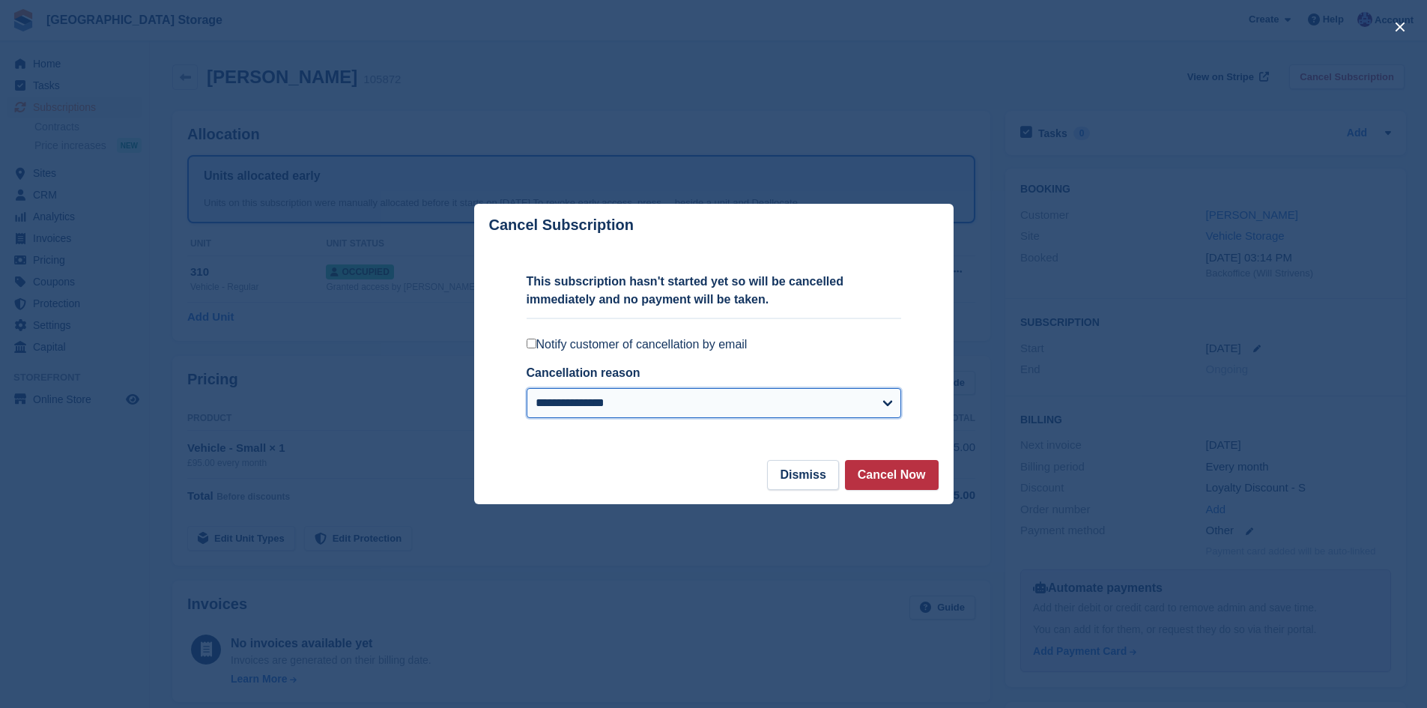
click at [897, 407] on select "**********" at bounding box center [714, 403] width 375 height 30
click at [817, 479] on button "Dismiss" at bounding box center [802, 475] width 71 height 30
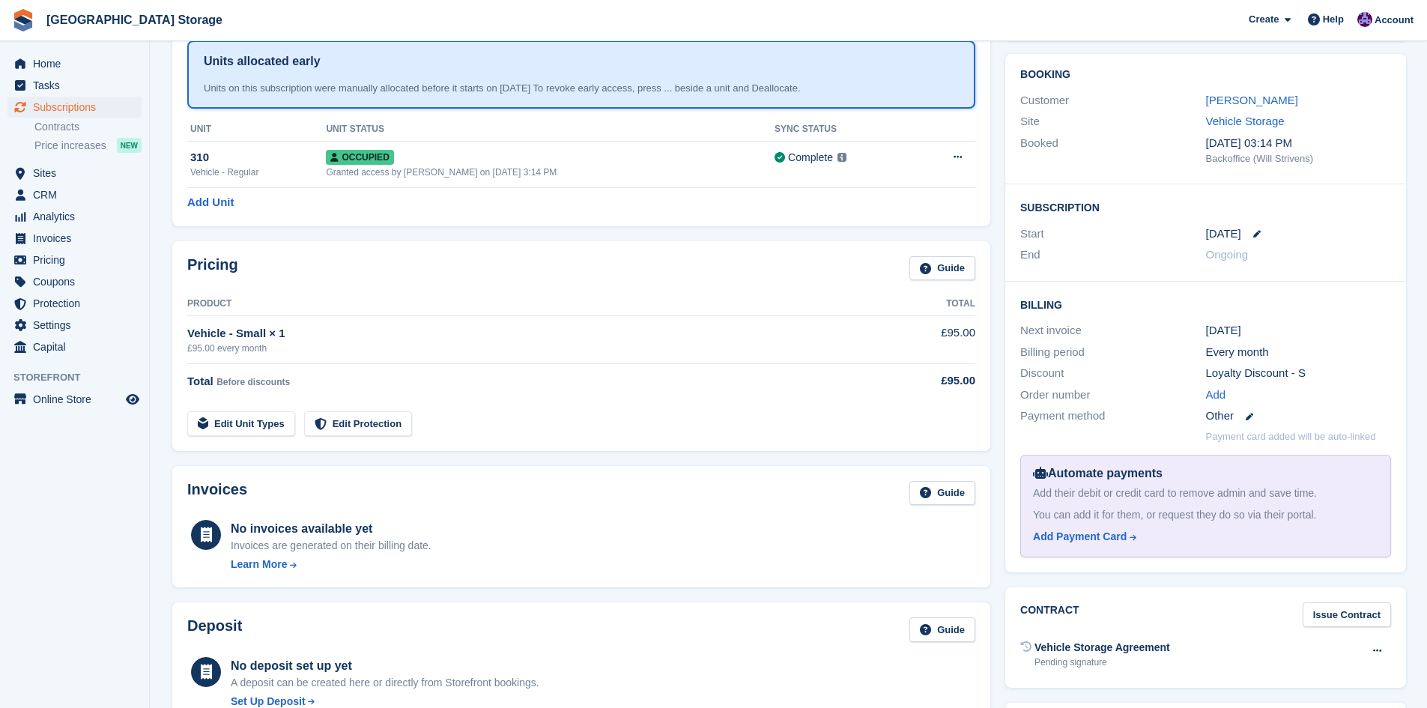
scroll to position [88, 0]
